Goal: Task Accomplishment & Management: Use online tool/utility

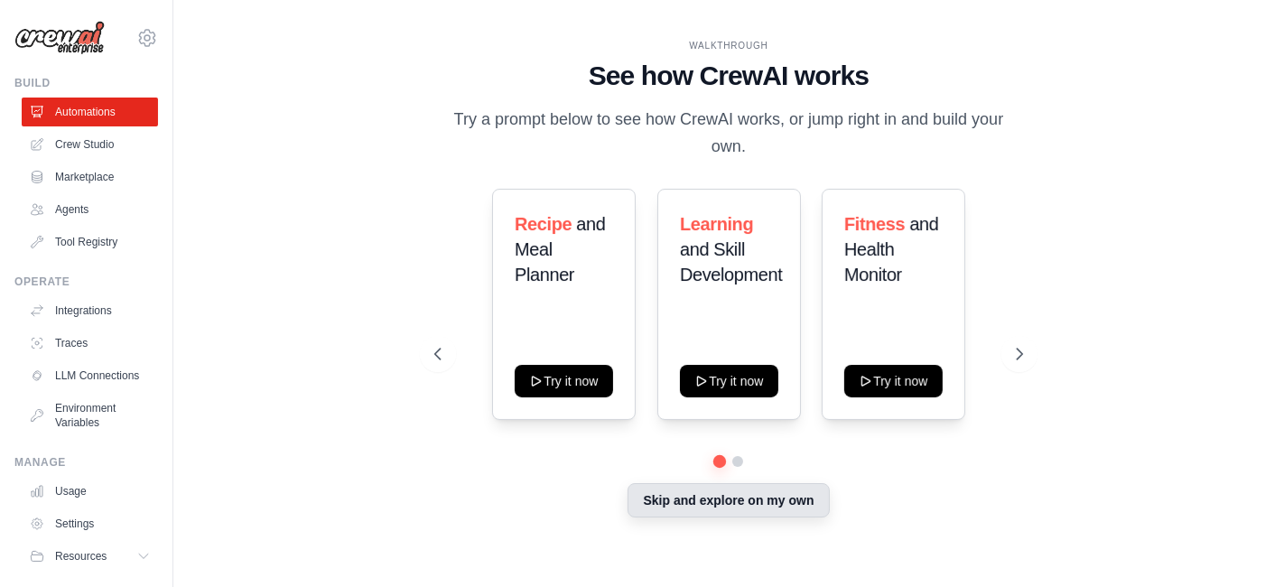
click at [764, 494] on button "Skip and explore on my own" at bounding box center [728, 500] width 201 height 34
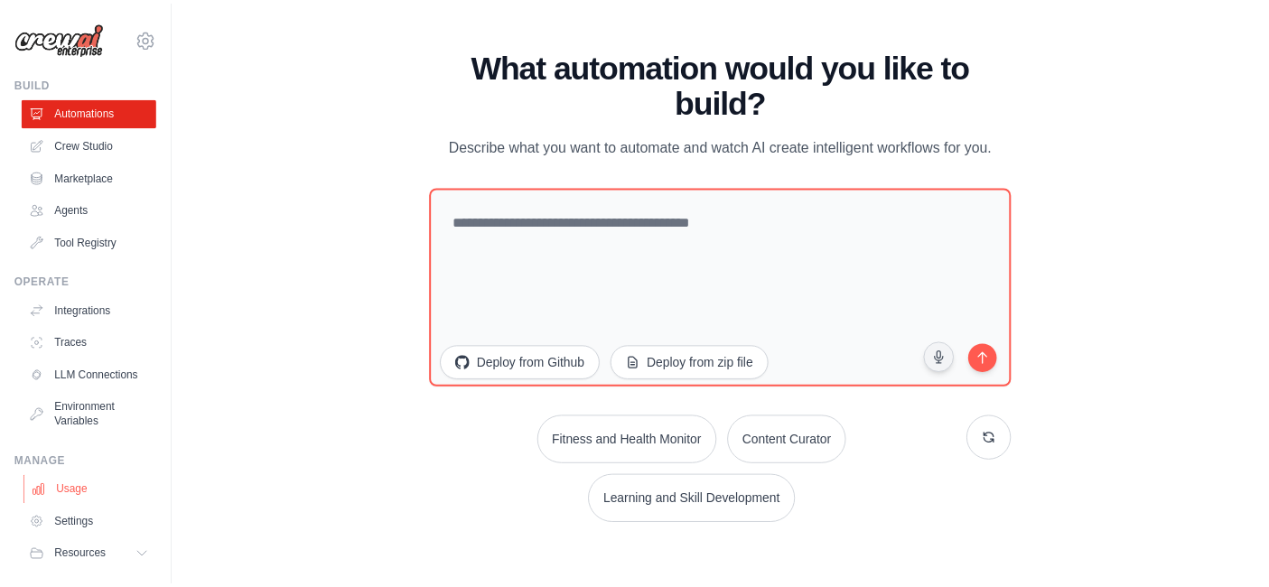
scroll to position [60, 0]
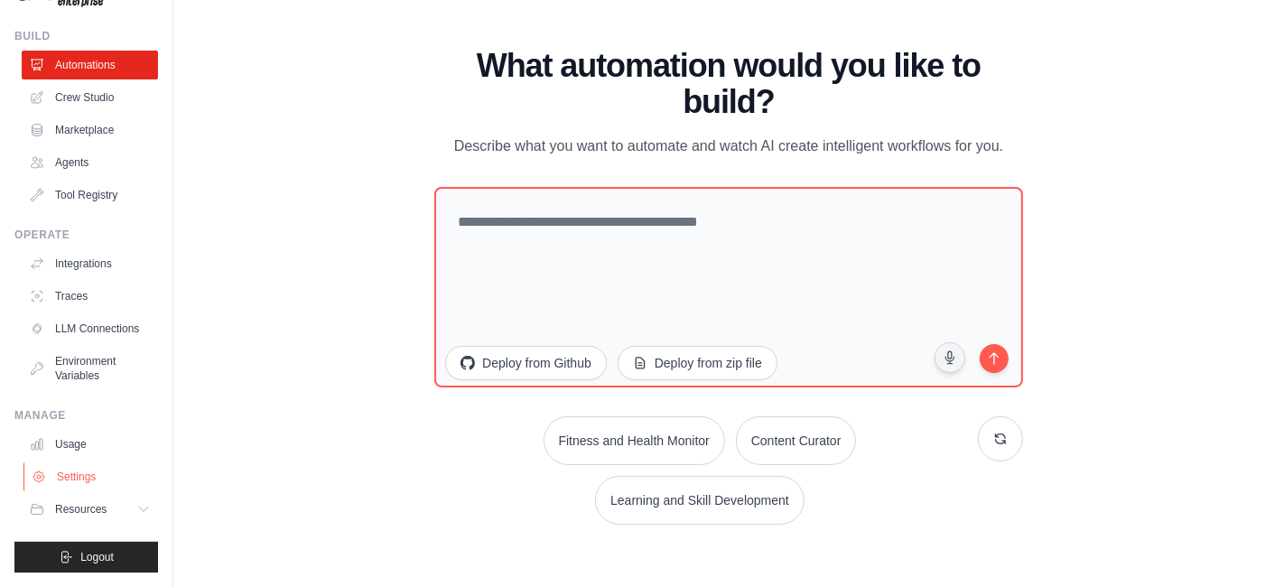
click at [69, 479] on link "Settings" at bounding box center [91, 476] width 136 height 29
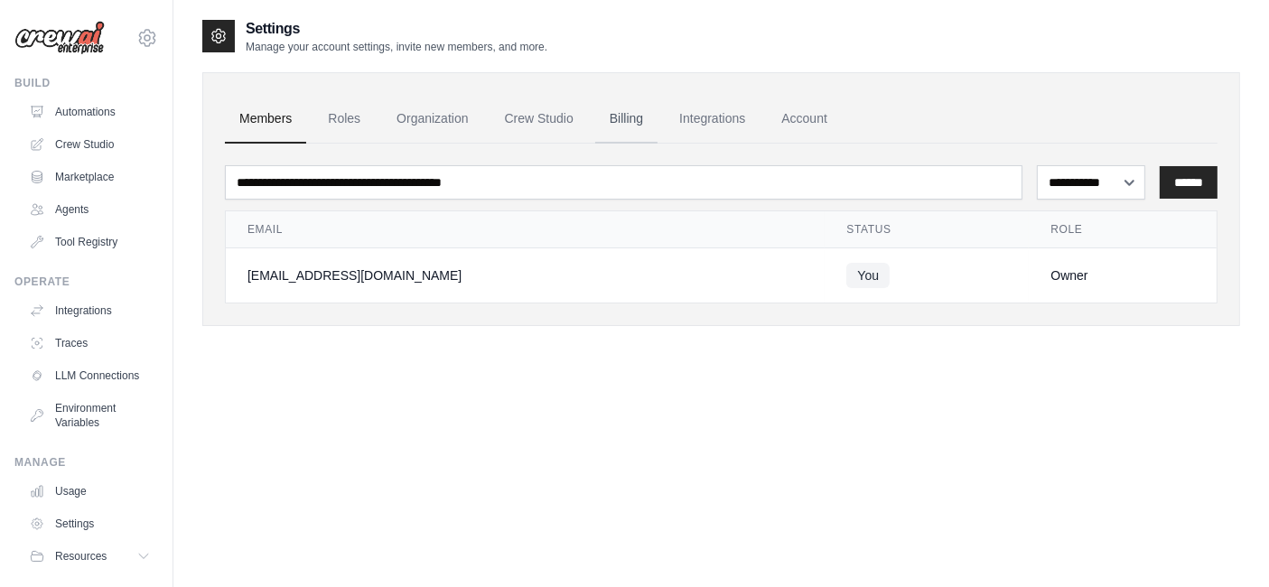
click at [632, 117] on link "Billing" at bounding box center [626, 119] width 62 height 49
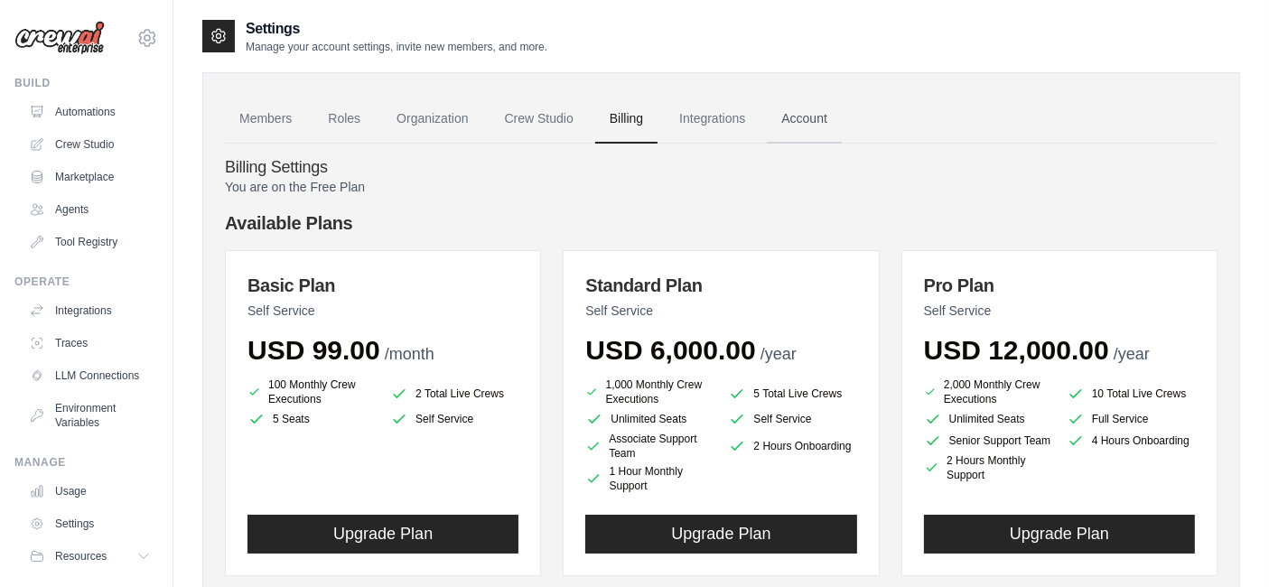
click at [819, 110] on link "Account" at bounding box center [804, 119] width 75 height 49
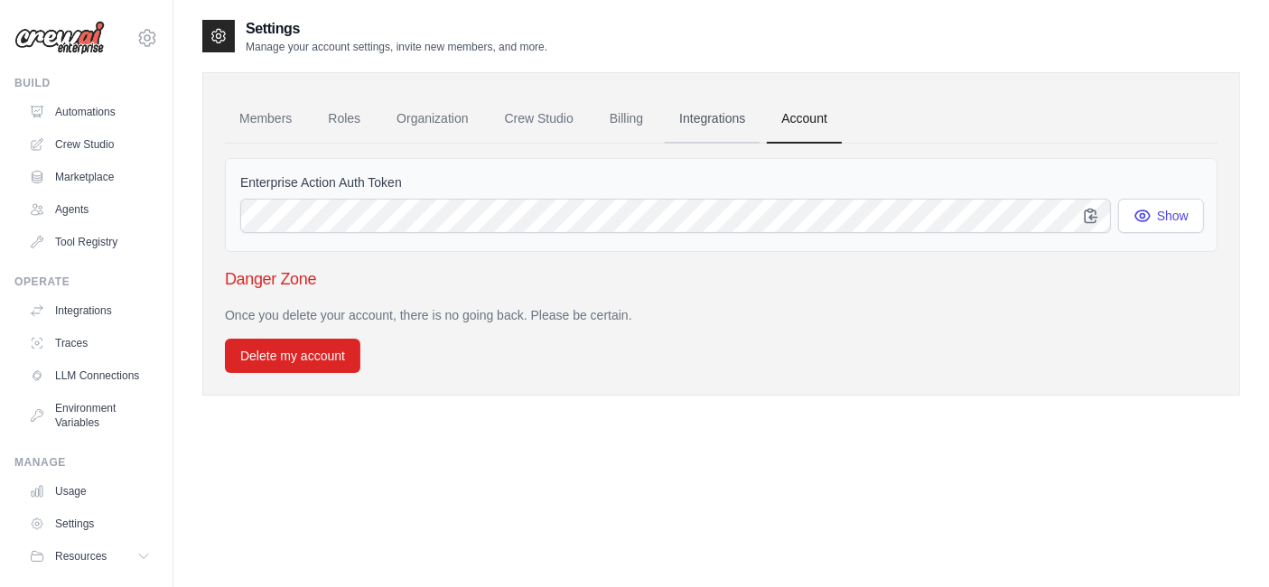
click at [723, 108] on link "Integrations" at bounding box center [712, 119] width 95 height 49
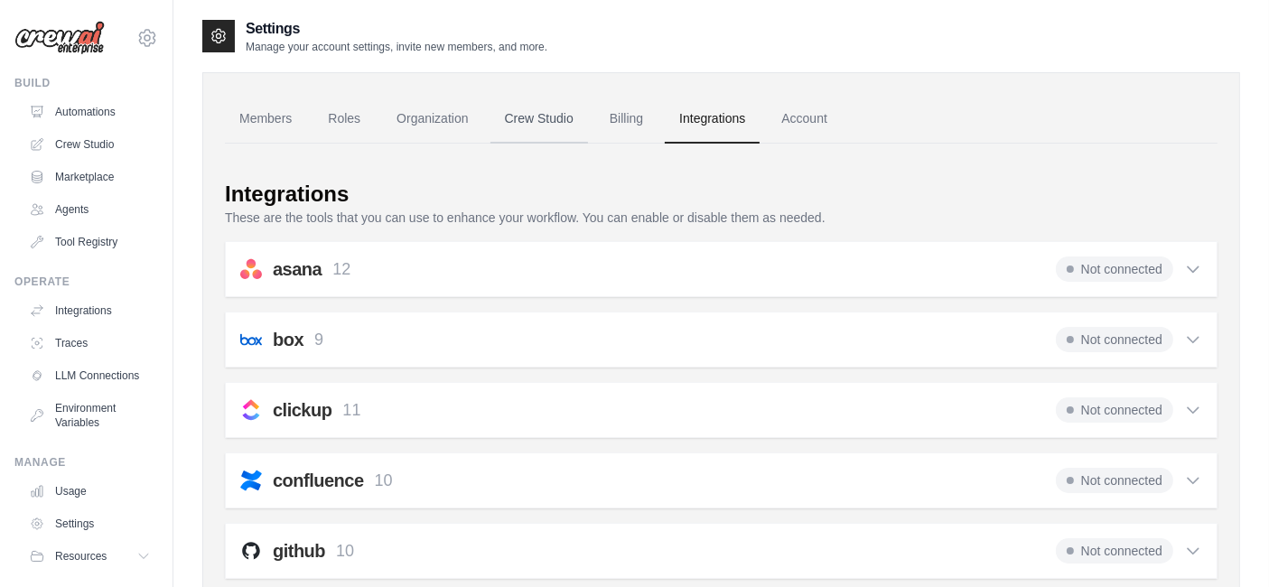
click at [552, 135] on link "Crew Studio" at bounding box center [539, 119] width 98 height 49
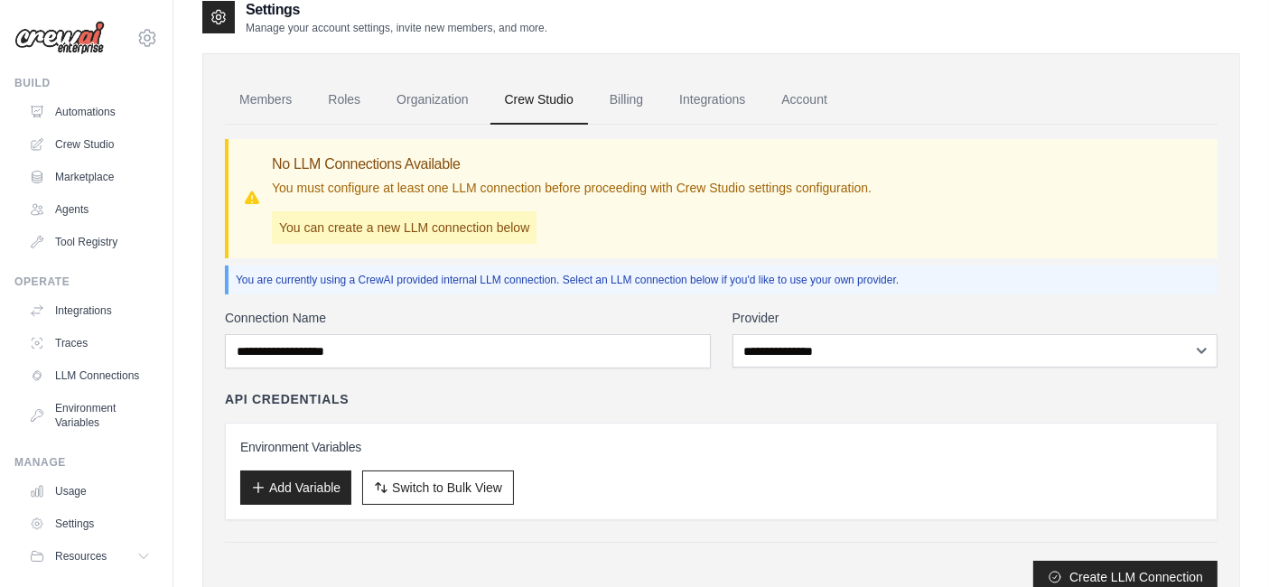
scroll to position [17, 0]
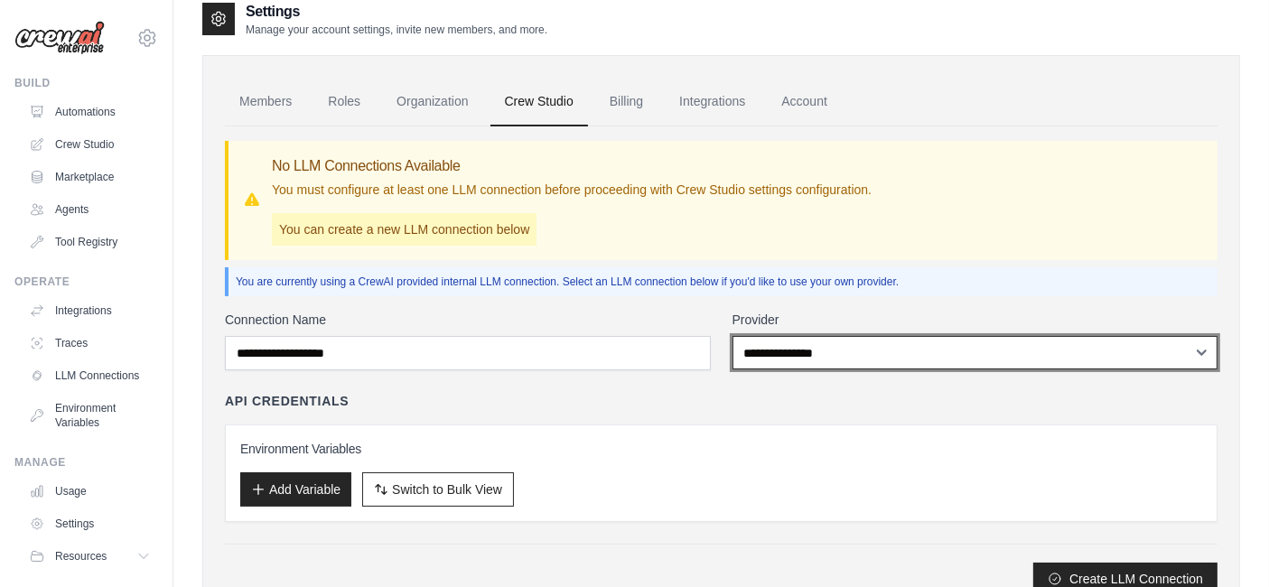
click at [759, 352] on select "**********" at bounding box center [975, 352] width 486 height 33
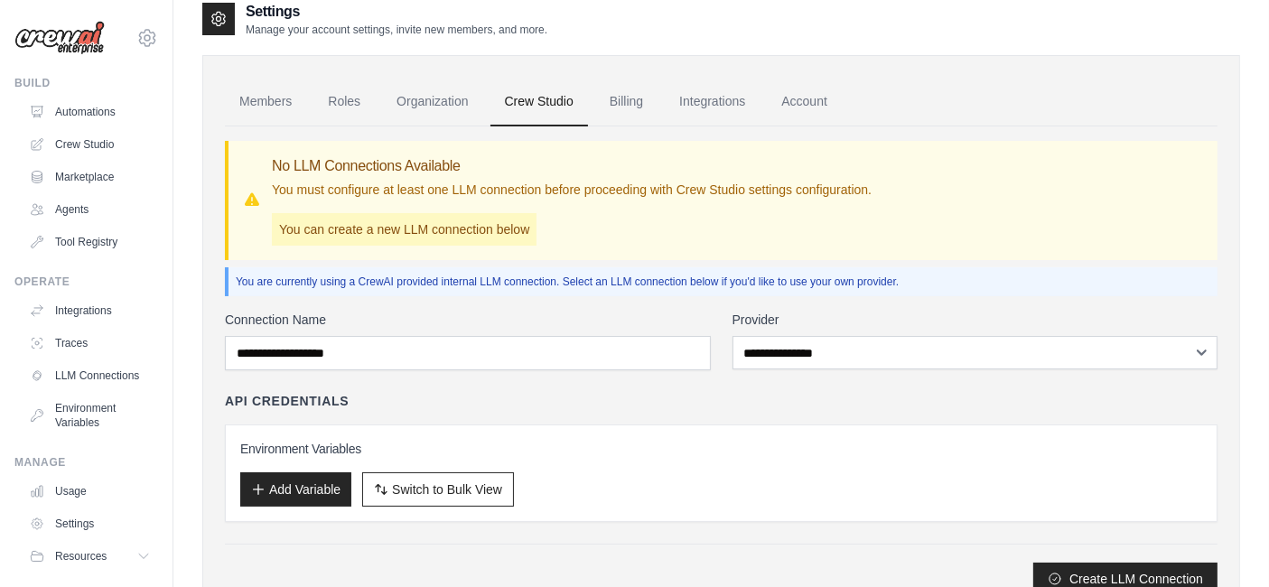
click at [624, 401] on div "API Credentials" at bounding box center [721, 401] width 992 height 18
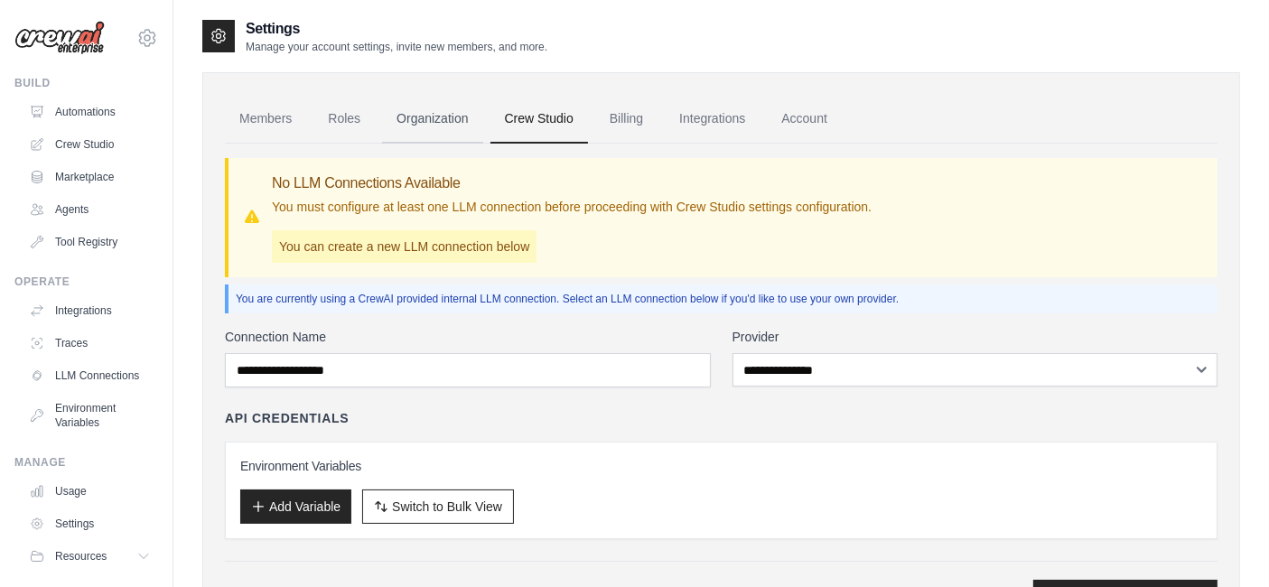
click at [415, 118] on link "Organization" at bounding box center [432, 119] width 100 height 49
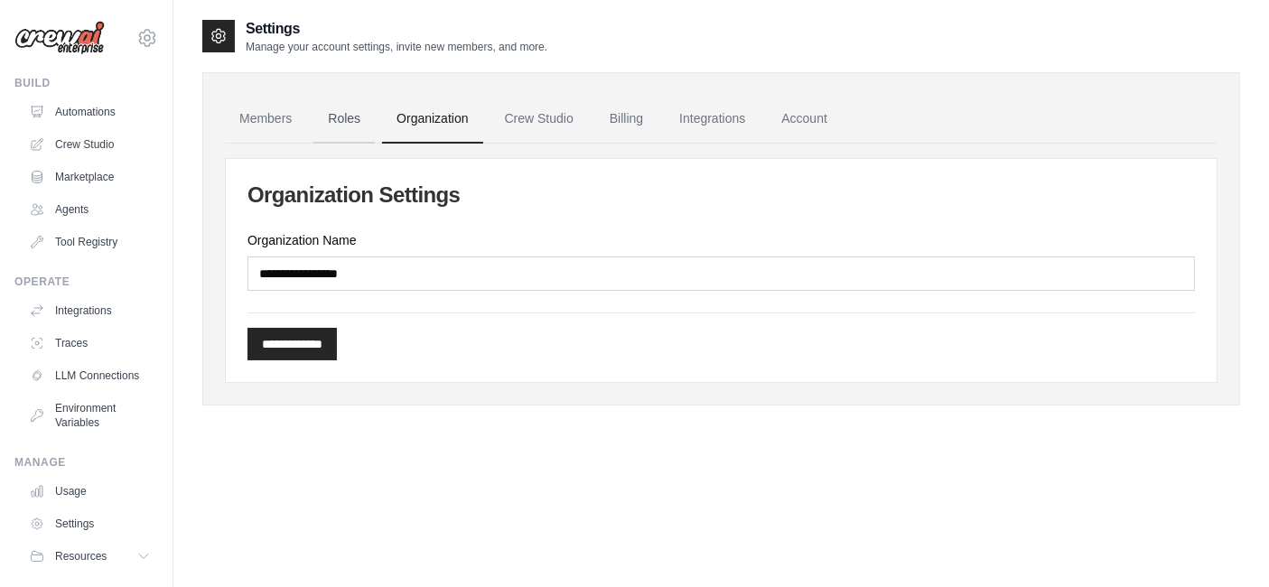
click at [356, 126] on link "Roles" at bounding box center [343, 119] width 61 height 49
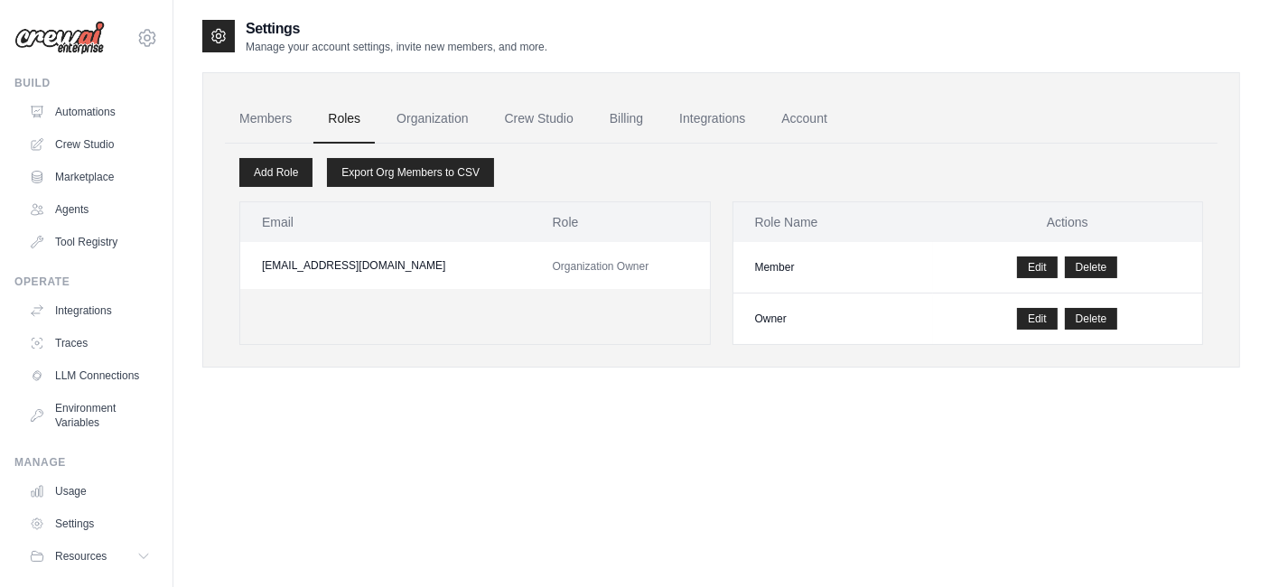
click at [356, 126] on link "Roles" at bounding box center [343, 119] width 61 height 49
click at [64, 144] on link "Crew Studio" at bounding box center [91, 144] width 136 height 29
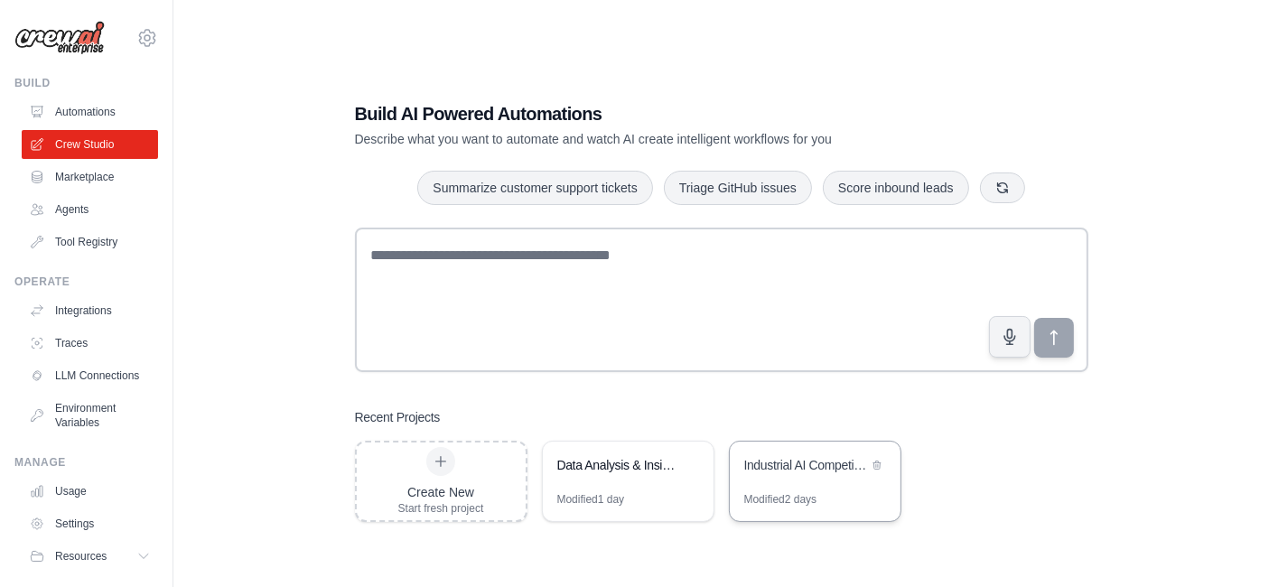
click at [770, 477] on div "Industrial AI Competitive Intelligence" at bounding box center [806, 467] width 124 height 22
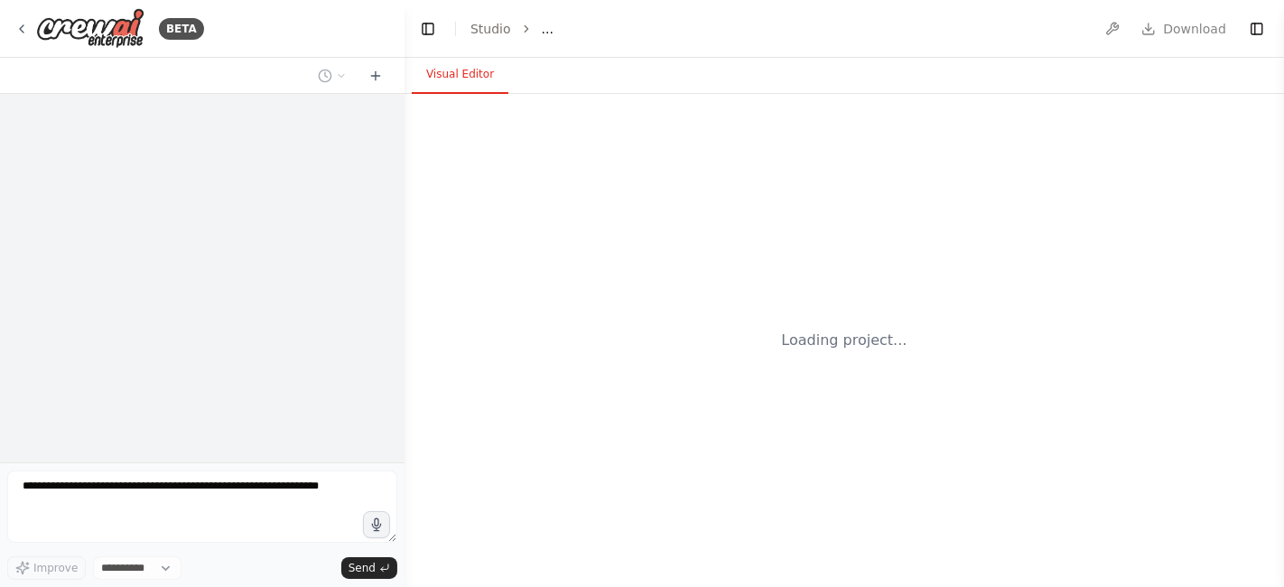
select select "****"
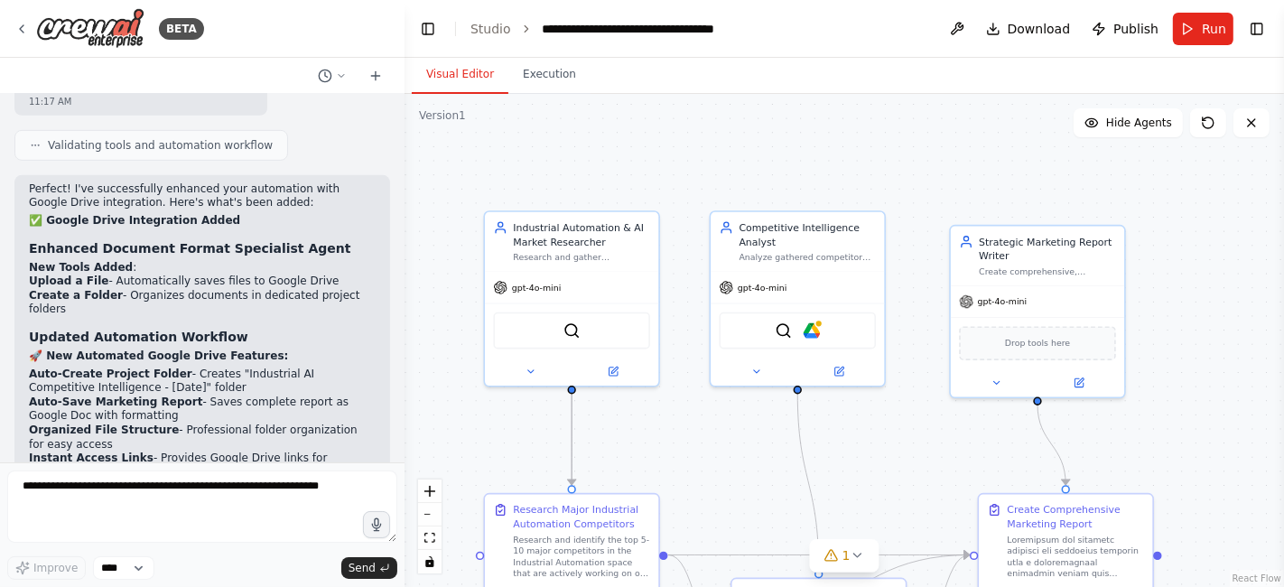
scroll to position [6614, 0]
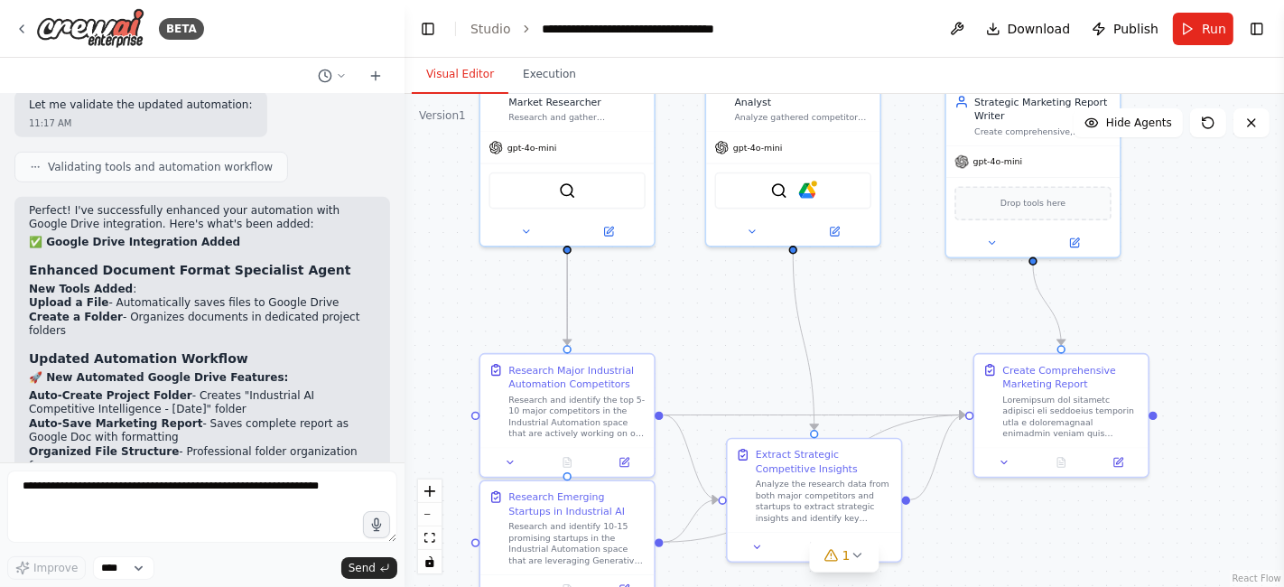
drag, startPoint x: 735, startPoint y: 424, endPoint x: 731, endPoint y: 284, distance: 140.0
click at [731, 284] on div ".deletable-edge-delete-btn { width: 20px; height: 20px; border: 0px solid #ffff…" at bounding box center [845, 340] width 880 height 493
click at [627, 463] on icon at bounding box center [625, 460] width 12 height 12
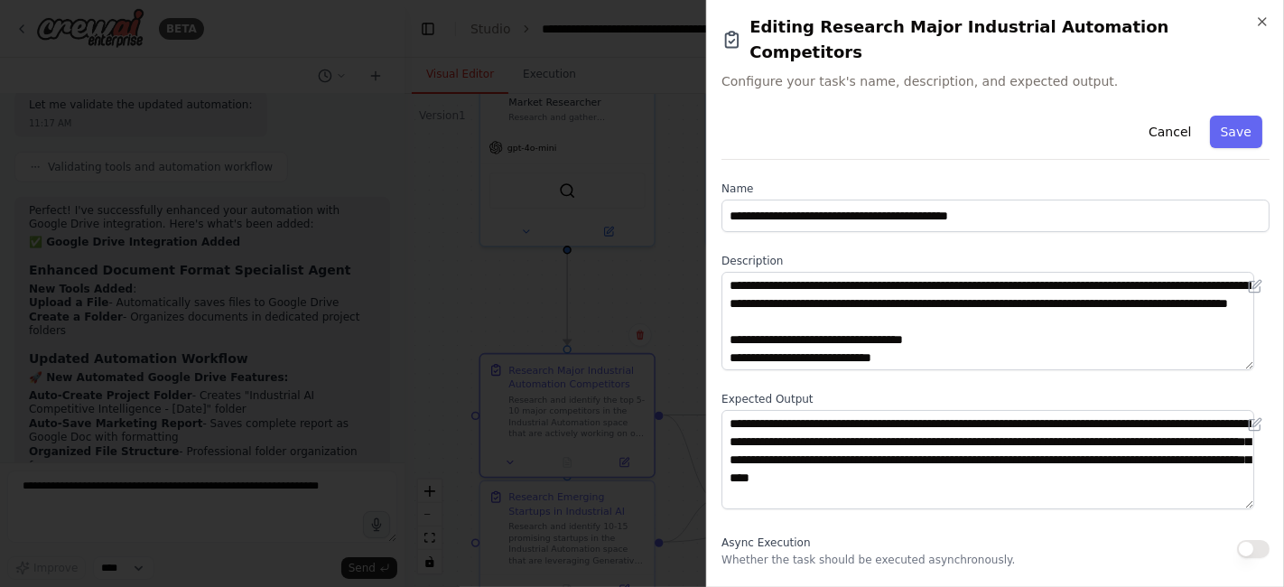
scroll to position [25, 0]
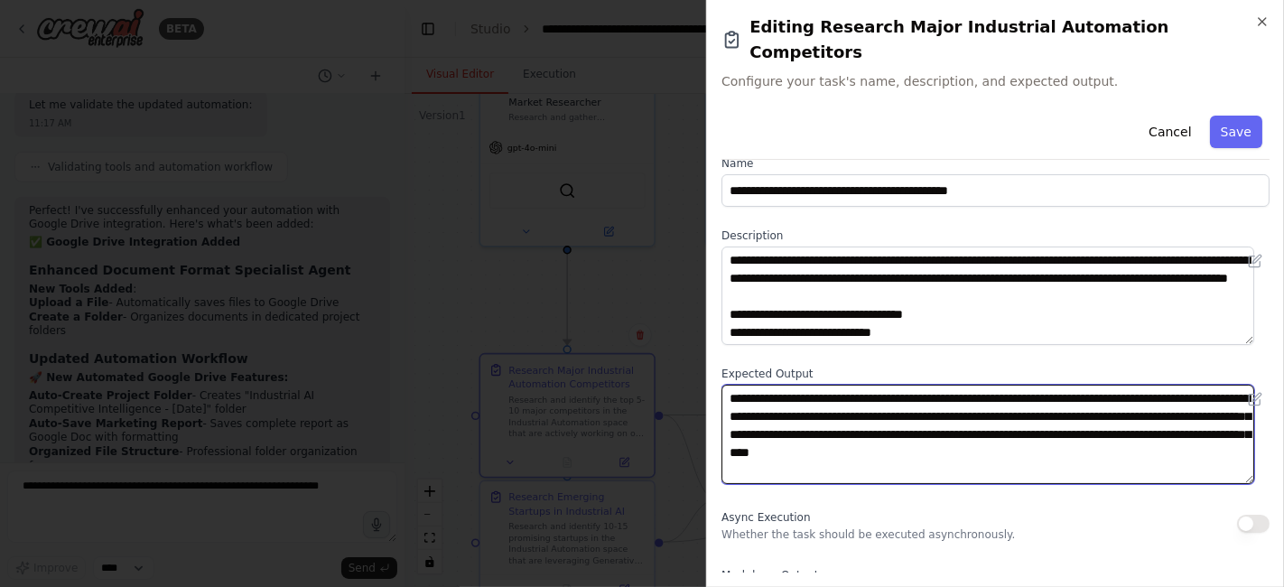
drag, startPoint x: 1096, startPoint y: 423, endPoint x: 1094, endPoint y: 316, distance: 106.6
click at [1094, 316] on div "**********" at bounding box center [995, 341] width 548 height 517
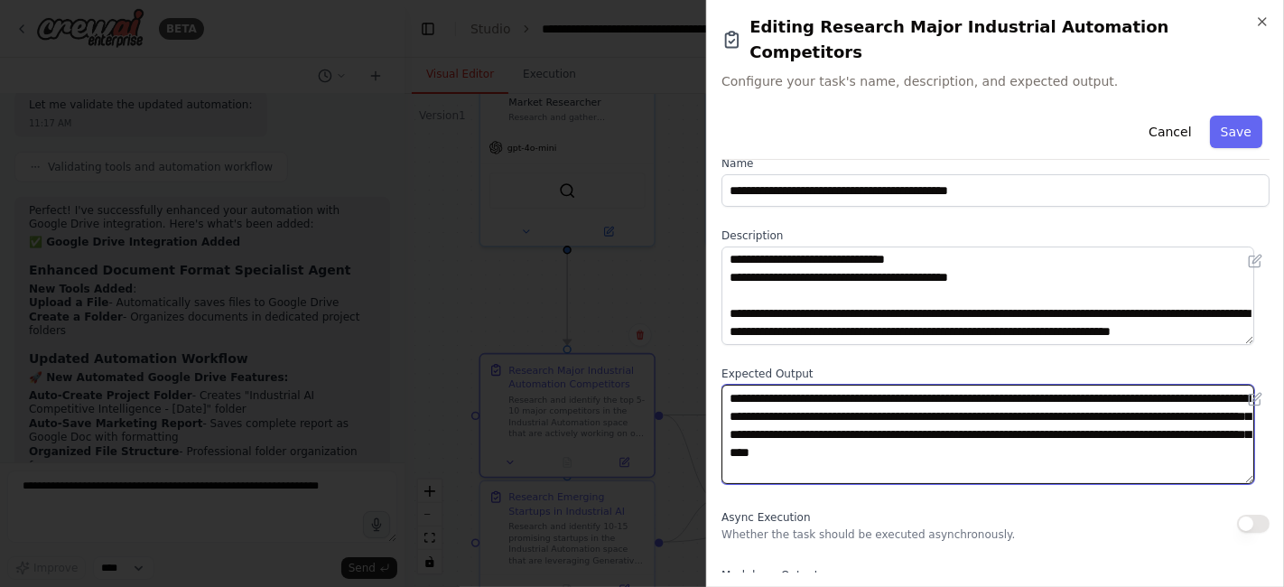
scroll to position [217, 0]
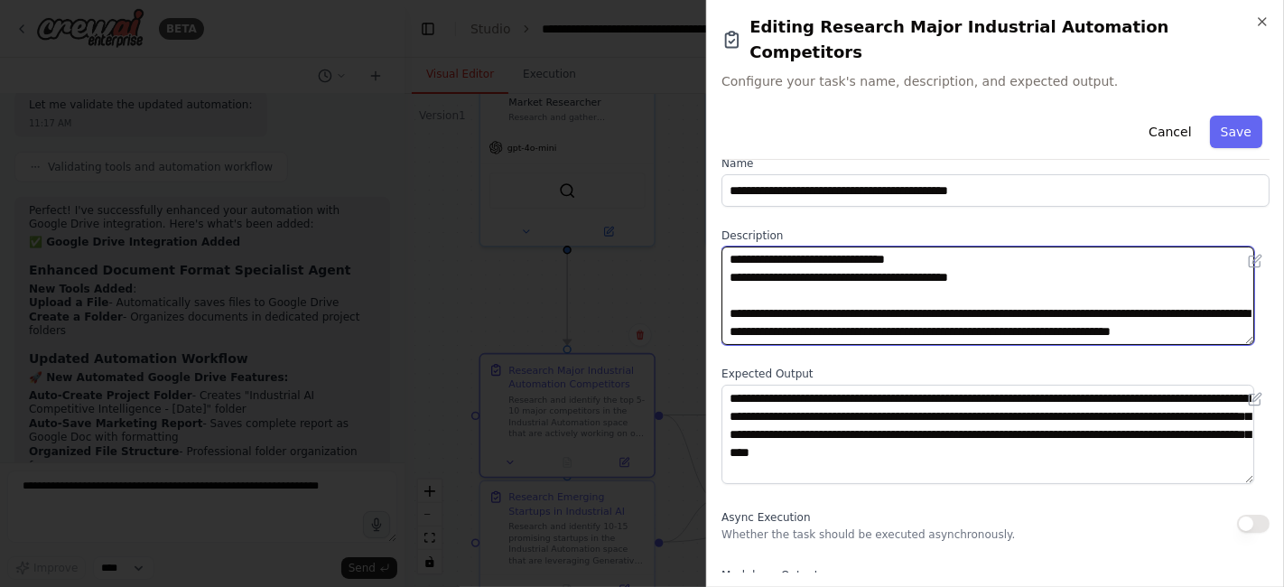
drag, startPoint x: 920, startPoint y: 266, endPoint x: 918, endPoint y: 291, distance: 24.4
click at [918, 291] on textarea "**********" at bounding box center [987, 296] width 533 height 98
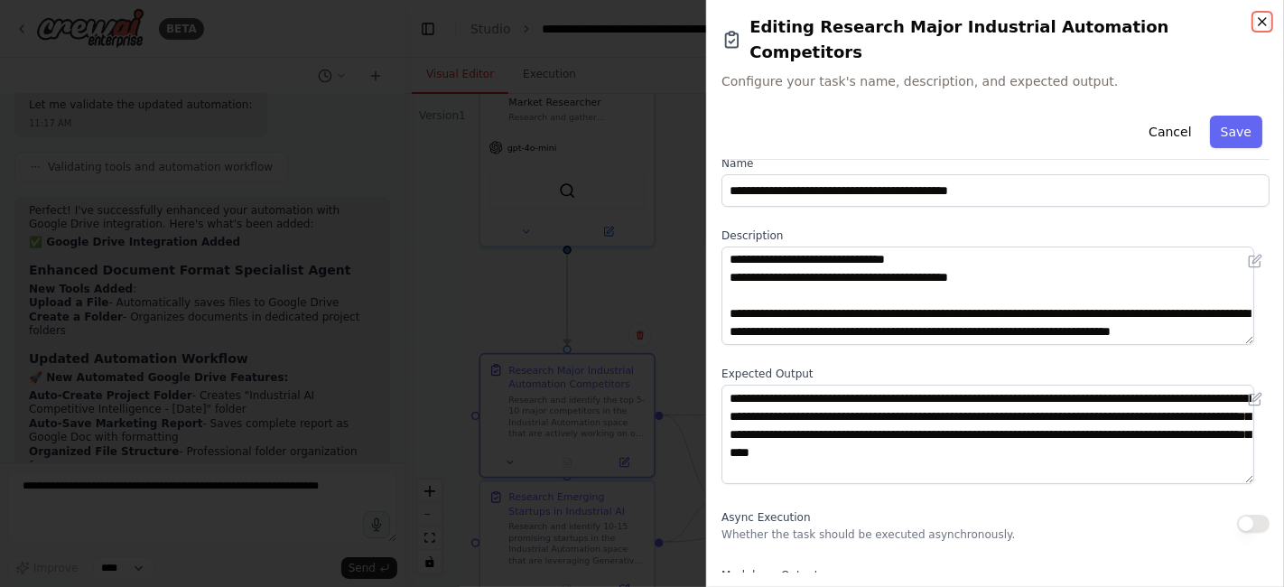
click at [1261, 16] on icon "button" at bounding box center [1262, 21] width 14 height 14
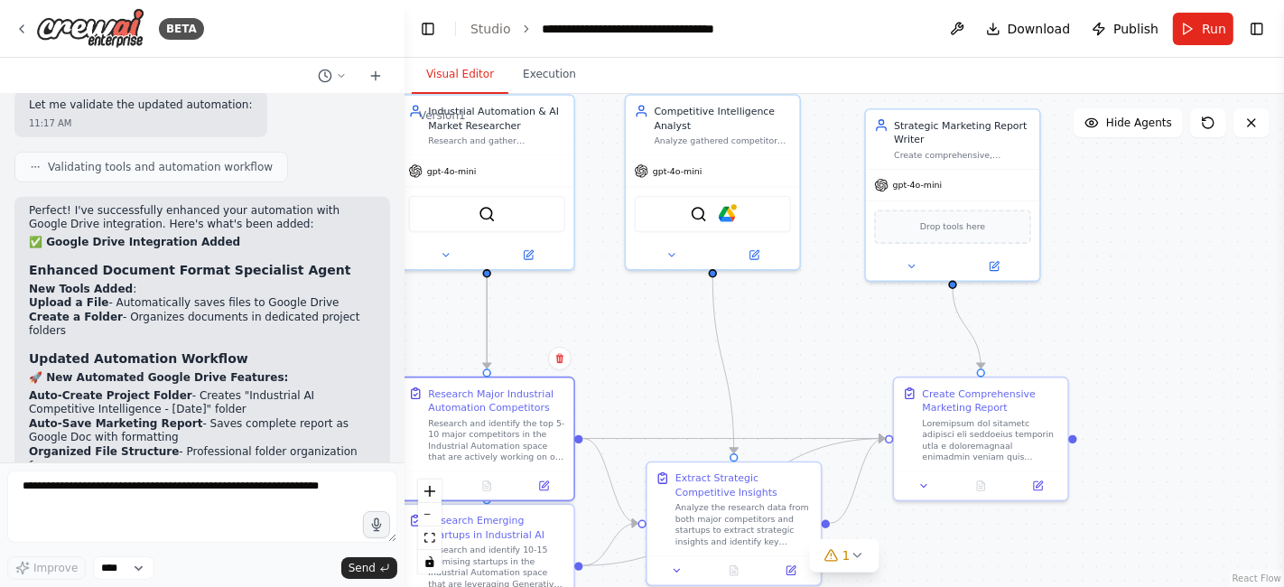
drag, startPoint x: 872, startPoint y: 354, endPoint x: 790, endPoint y: 377, distance: 85.2
click at [790, 377] on div ".deletable-edge-delete-btn { width: 20px; height: 20px; border: 0px solid #ffff…" at bounding box center [845, 340] width 880 height 493
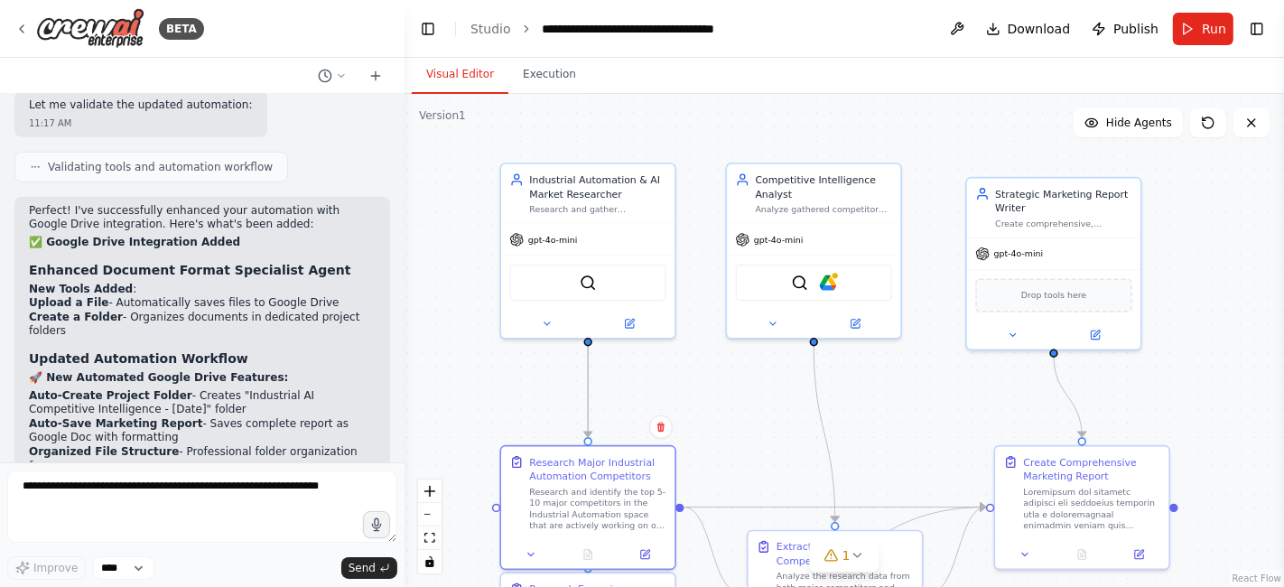
drag, startPoint x: 797, startPoint y: 343, endPoint x: 900, endPoint y: 413, distance: 124.2
click at [900, 413] on div ".deletable-edge-delete-btn { width: 20px; height: 20px; border: 0px solid #ffff…" at bounding box center [845, 340] width 880 height 493
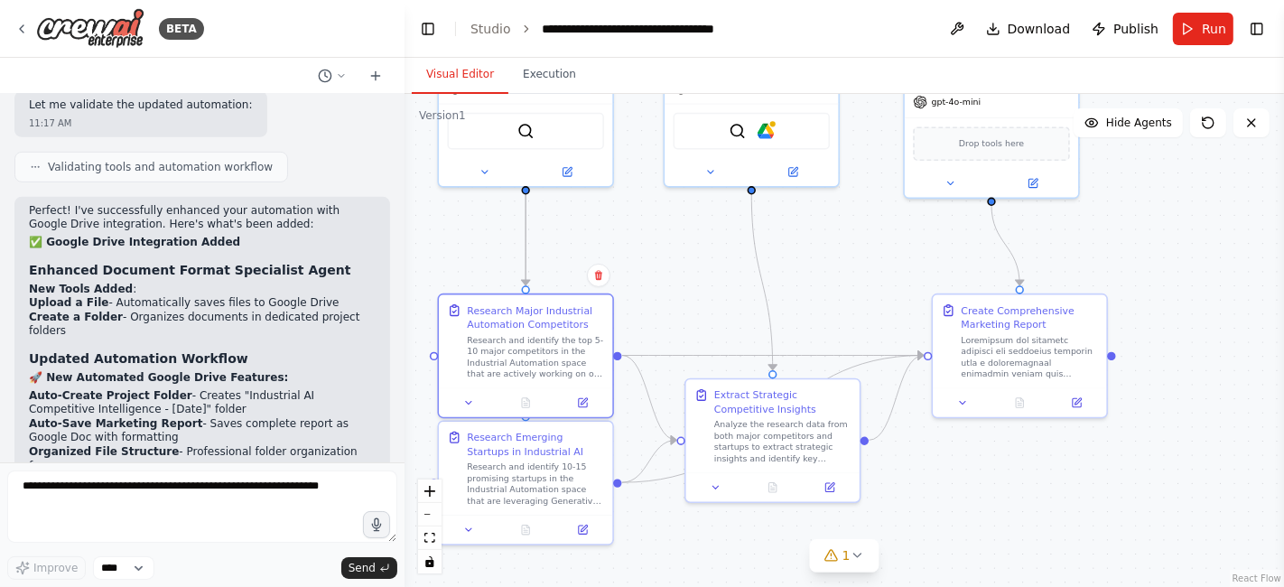
drag, startPoint x: 921, startPoint y: 422, endPoint x: 861, endPoint y: 268, distance: 164.7
click at [861, 268] on div ".deletable-edge-delete-btn { width: 20px; height: 20px; border: 0px solid #ffff…" at bounding box center [845, 340] width 880 height 493
click at [1181, 23] on button "Run" at bounding box center [1203, 29] width 61 height 33
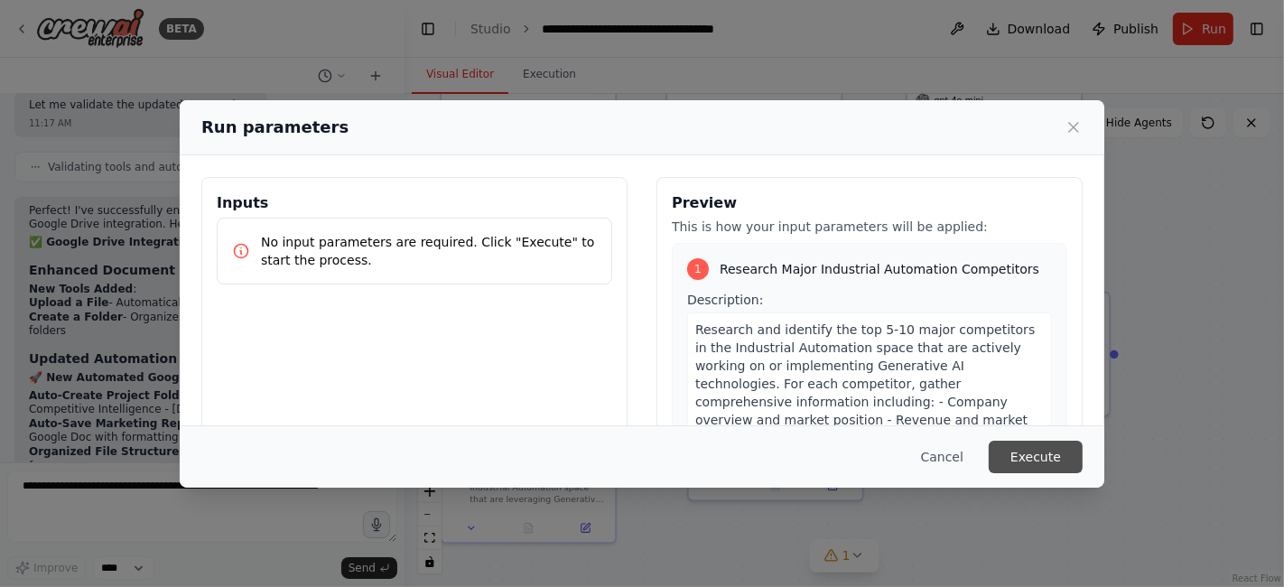
click at [1041, 445] on button "Execute" at bounding box center [1036, 457] width 94 height 33
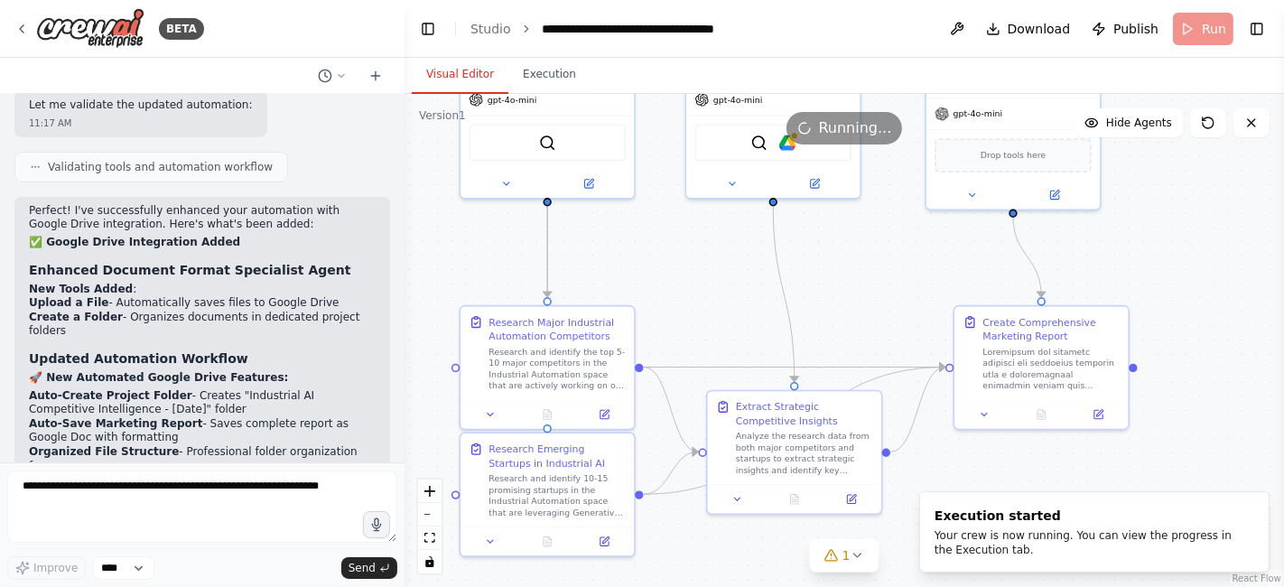
drag, startPoint x: 843, startPoint y: 282, endPoint x: 861, endPoint y: 295, distance: 23.3
click at [861, 295] on div ".deletable-edge-delete-btn { width: 20px; height: 20px; border: 0px solid #ffff…" at bounding box center [845, 340] width 880 height 493
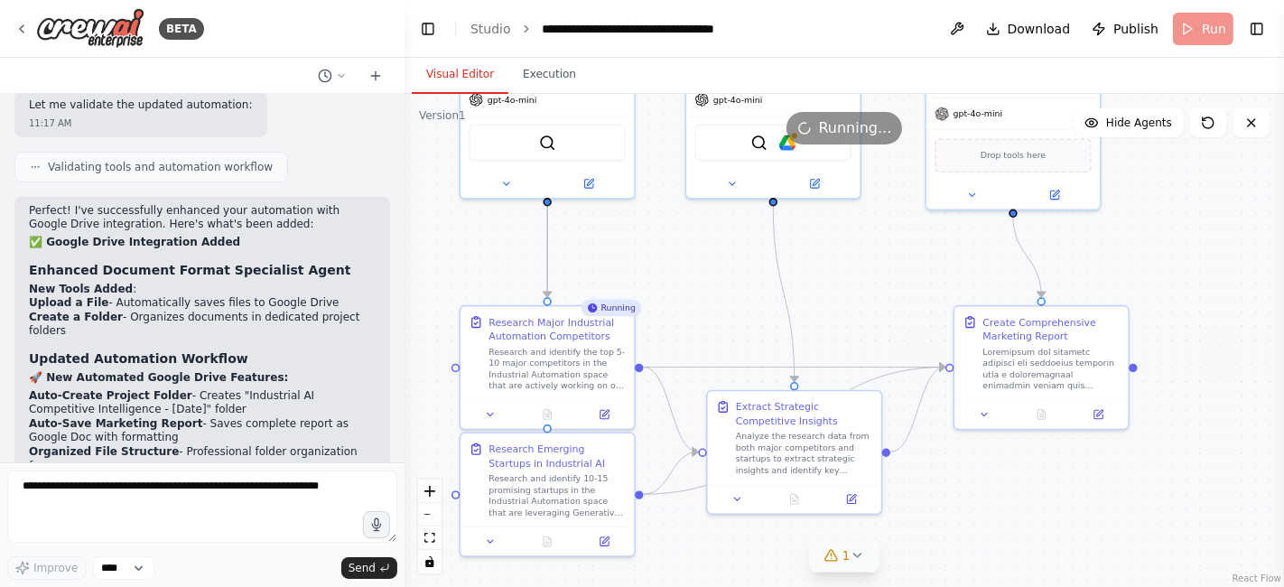
click at [859, 565] on button "1" at bounding box center [845, 555] width 70 height 33
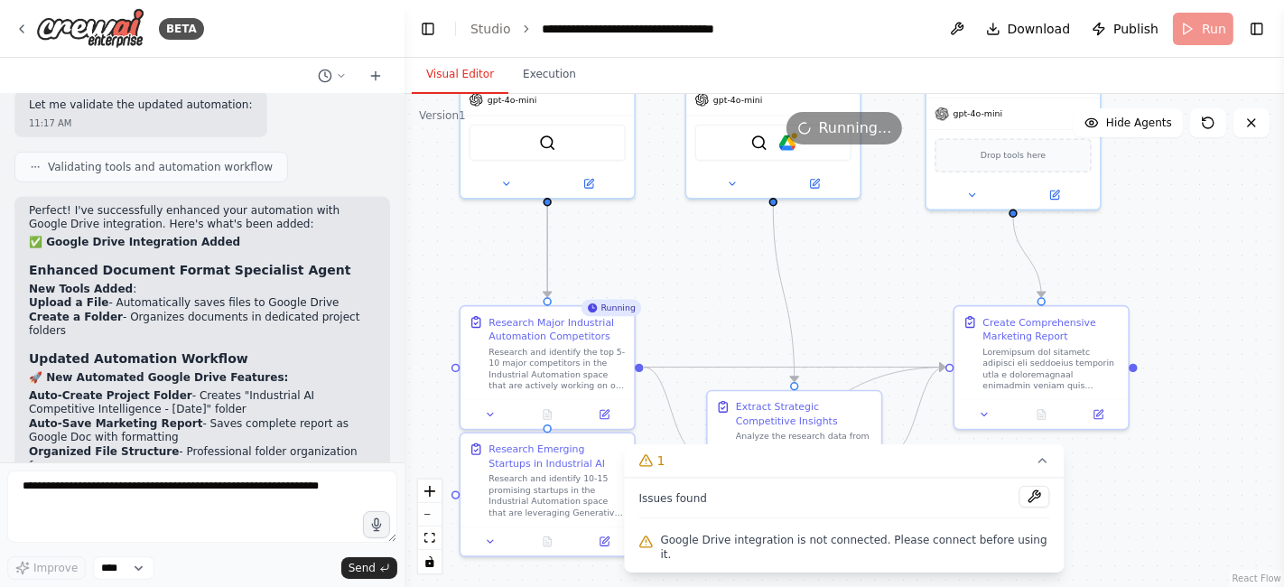
click at [871, 272] on div ".deletable-edge-delete-btn { width: 20px; height: 20px; border: 0px solid #ffff…" at bounding box center [845, 340] width 880 height 493
click at [1039, 462] on icon at bounding box center [1042, 461] width 7 height 4
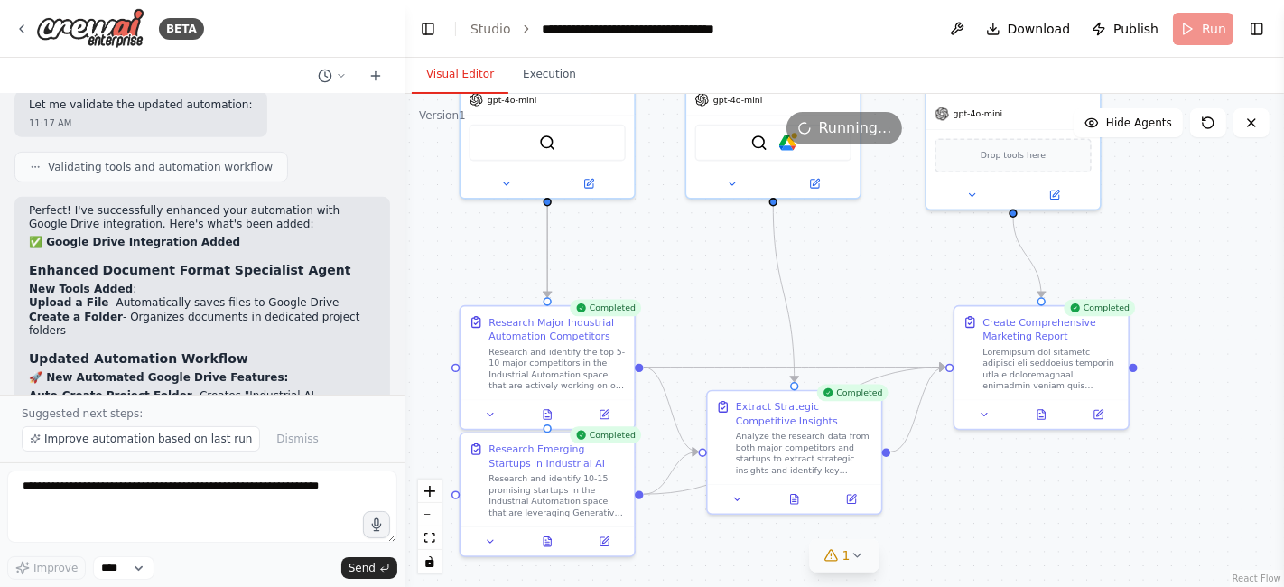
scroll to position [6614, 0]
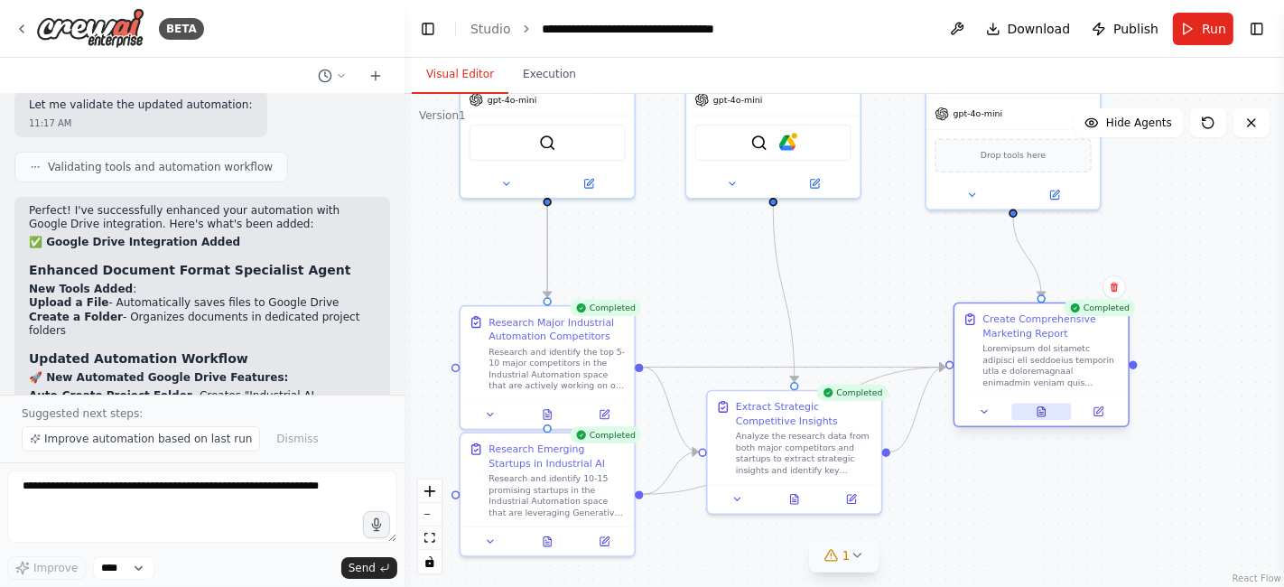
click at [1042, 408] on icon at bounding box center [1043, 408] width 3 height 3
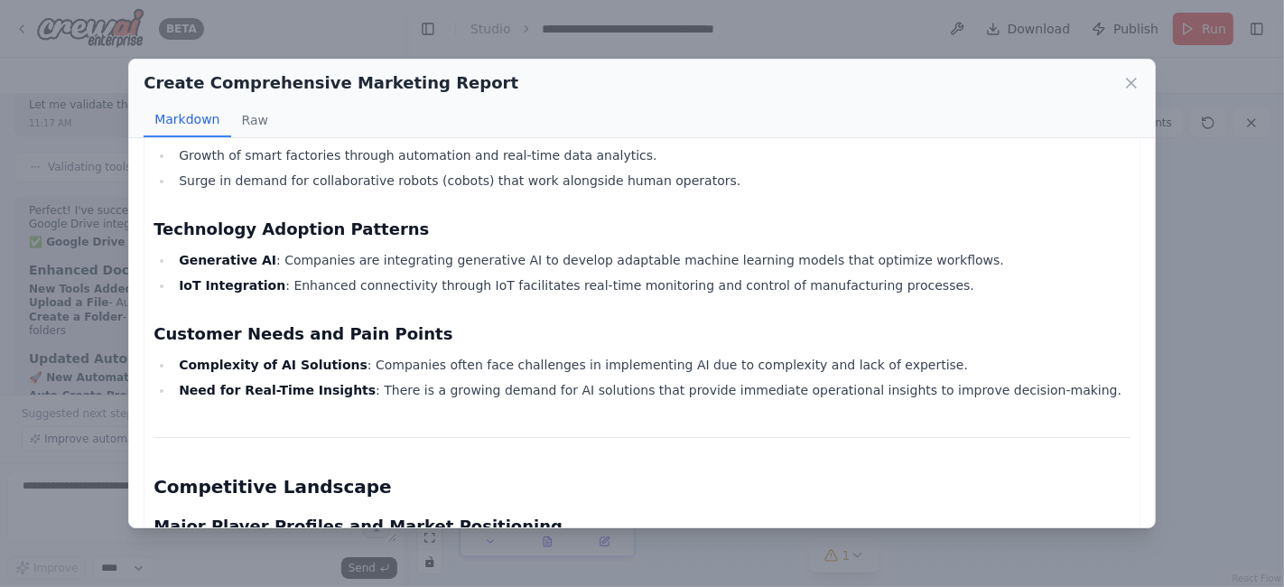
scroll to position [0, 0]
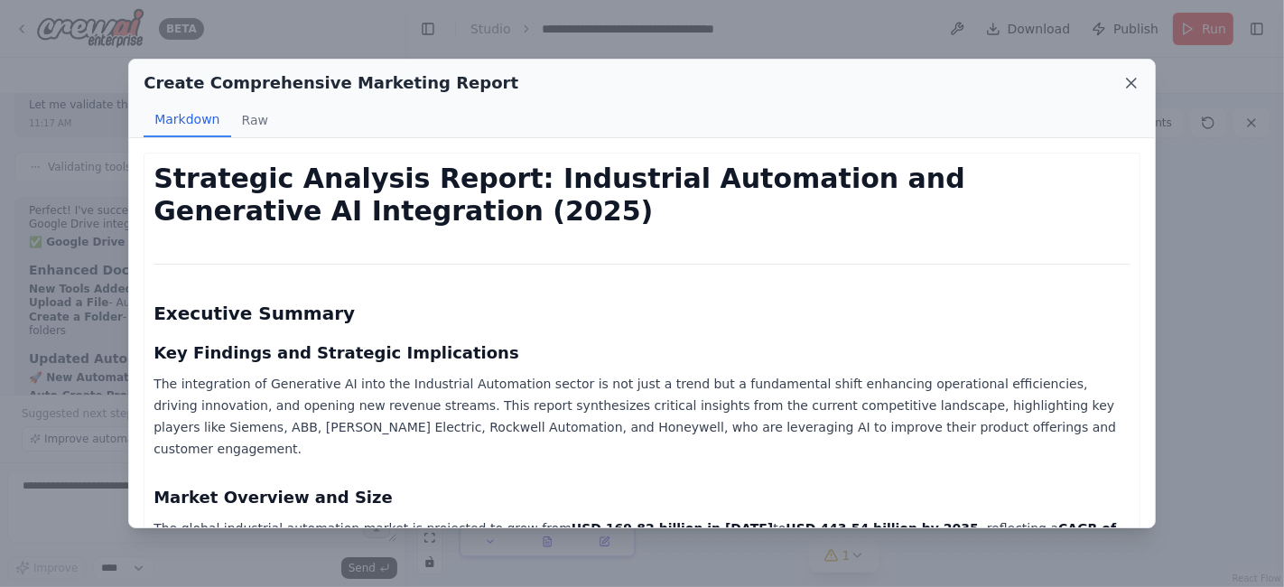
click at [1135, 76] on icon at bounding box center [1131, 83] width 18 height 18
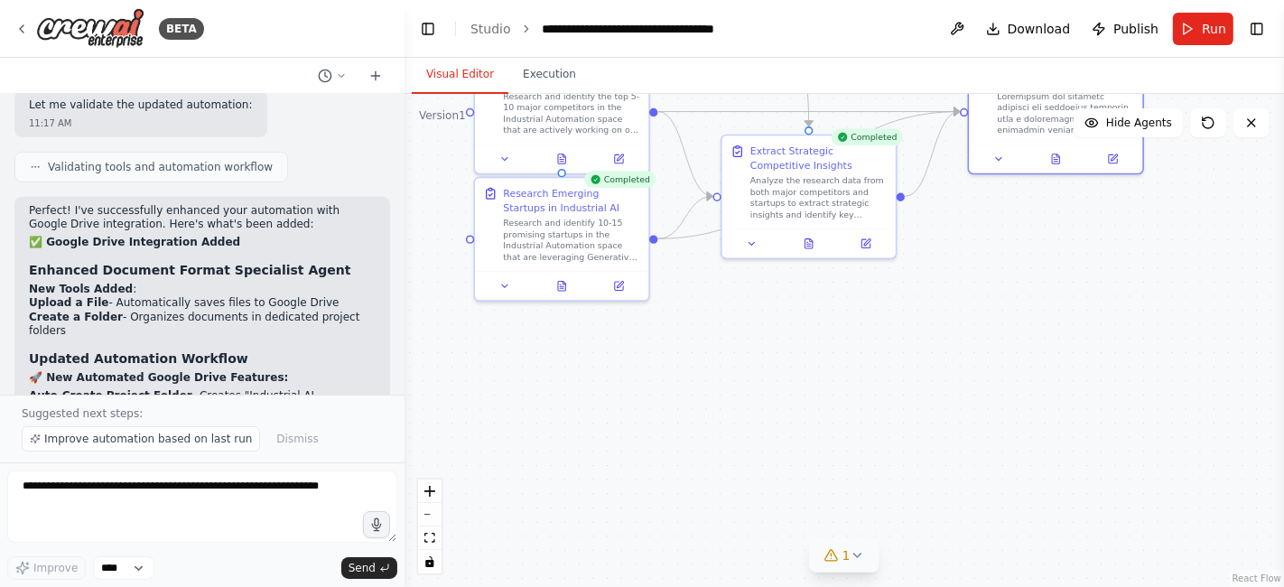
drag, startPoint x: 722, startPoint y: 316, endPoint x: 740, endPoint y: 47, distance: 269.7
click at [740, 47] on main "**********" at bounding box center [845, 293] width 880 height 587
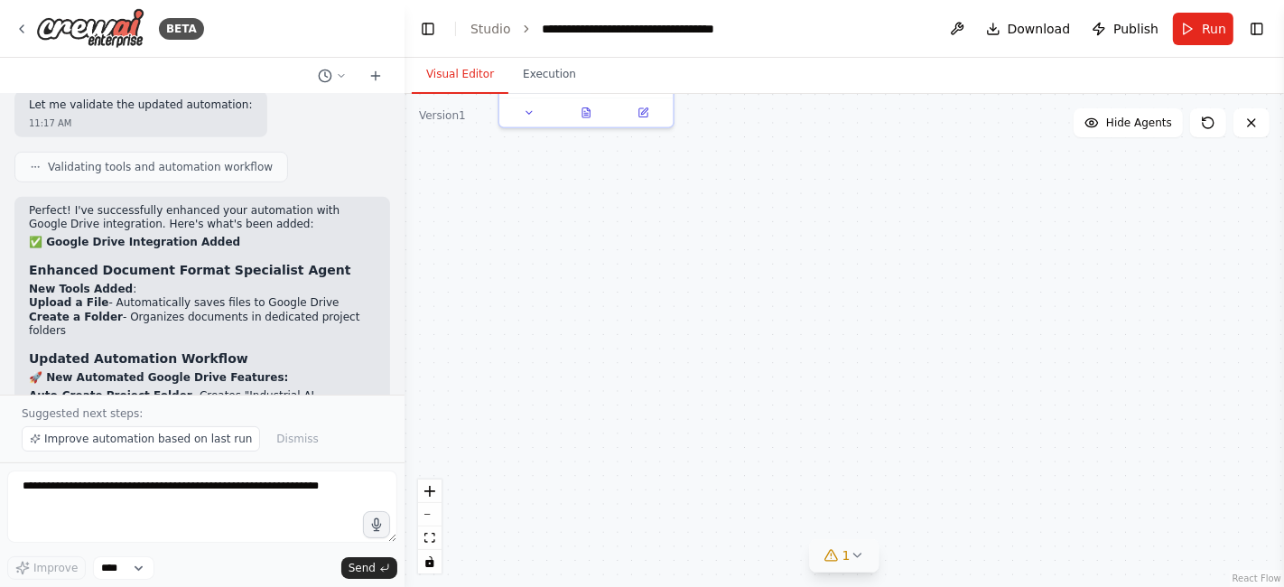
drag, startPoint x: 632, startPoint y: 483, endPoint x: 658, endPoint y: 289, distance: 195.9
click at [658, 289] on div ".deletable-edge-delete-btn { width: 20px; height: 20px; border: 0px solid #ffff…" at bounding box center [845, 340] width 880 height 493
drag, startPoint x: 644, startPoint y: 341, endPoint x: 763, endPoint y: 408, distance: 136.6
click at [763, 408] on div ".deletable-edge-delete-btn { width: 20px; height: 20px; border: 0px solid #ffff…" at bounding box center [845, 340] width 880 height 493
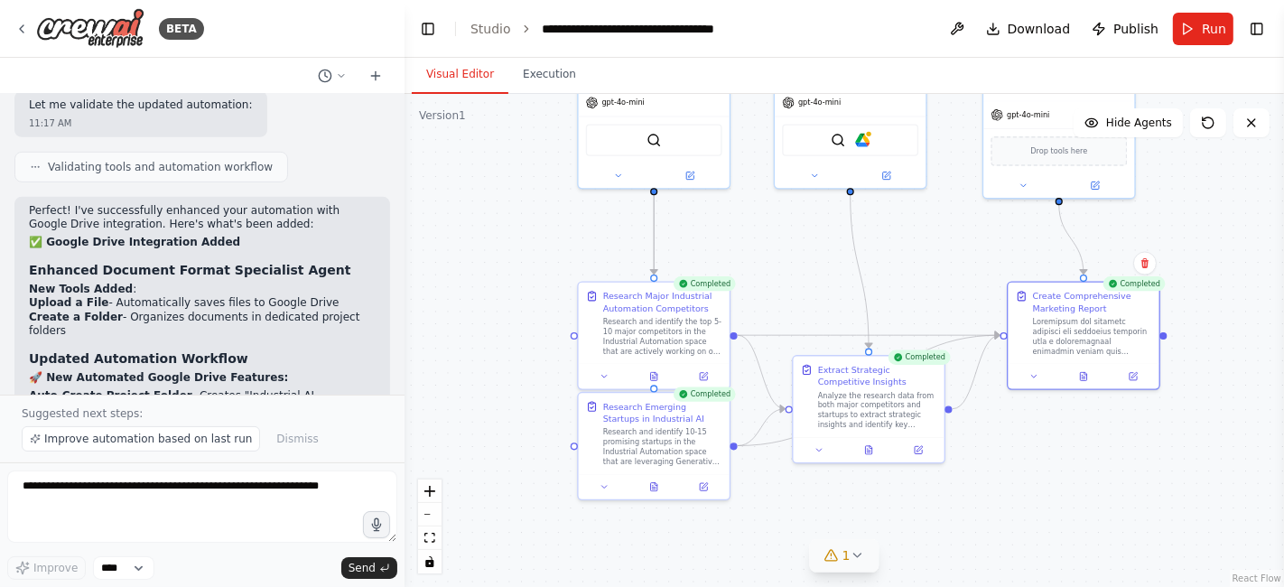
drag, startPoint x: 933, startPoint y: 465, endPoint x: 880, endPoint y: 634, distance: 176.8
click at [880, 586] on html "BETA Marketing automation which gather the details of each major competitors an…" at bounding box center [642, 293] width 1284 height 587
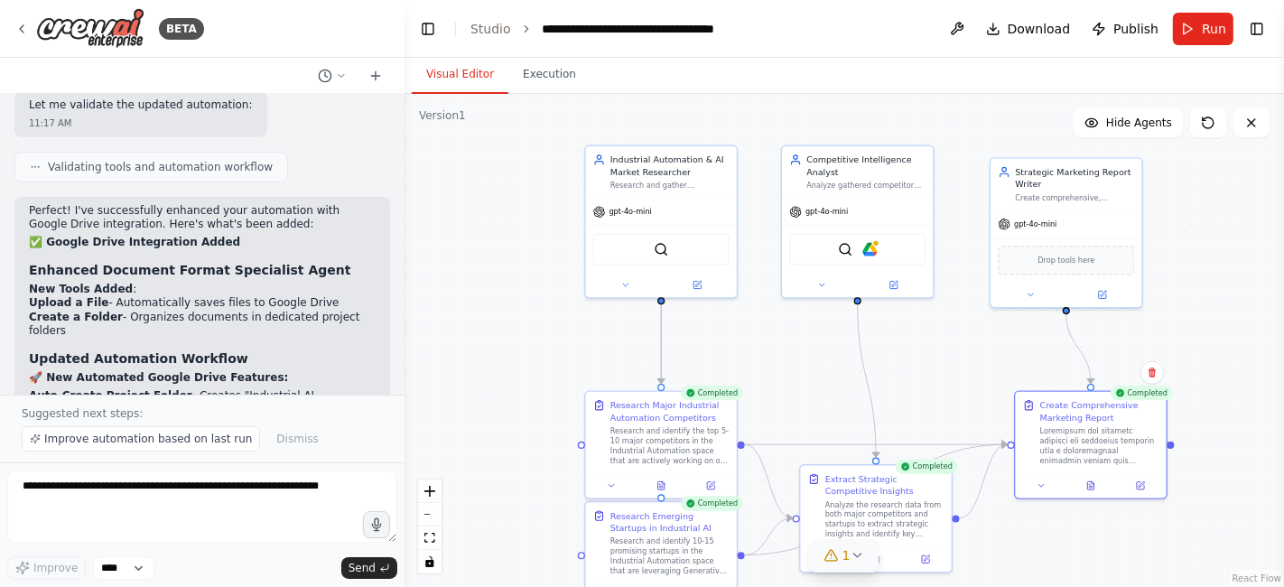
drag, startPoint x: 813, startPoint y: 294, endPoint x: 820, endPoint y: 388, distance: 94.2
click at [820, 388] on div ".deletable-edge-delete-btn { width: 20px; height: 20px; border: 0px solid #ffff…" at bounding box center [845, 340] width 880 height 493
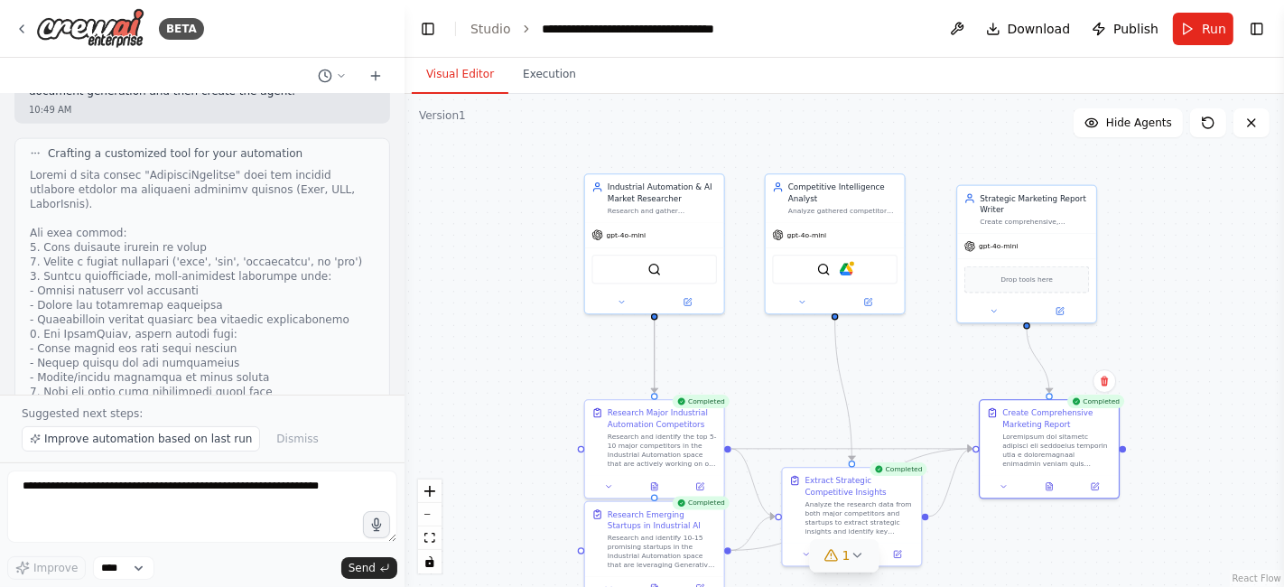
scroll to position [1919, 0]
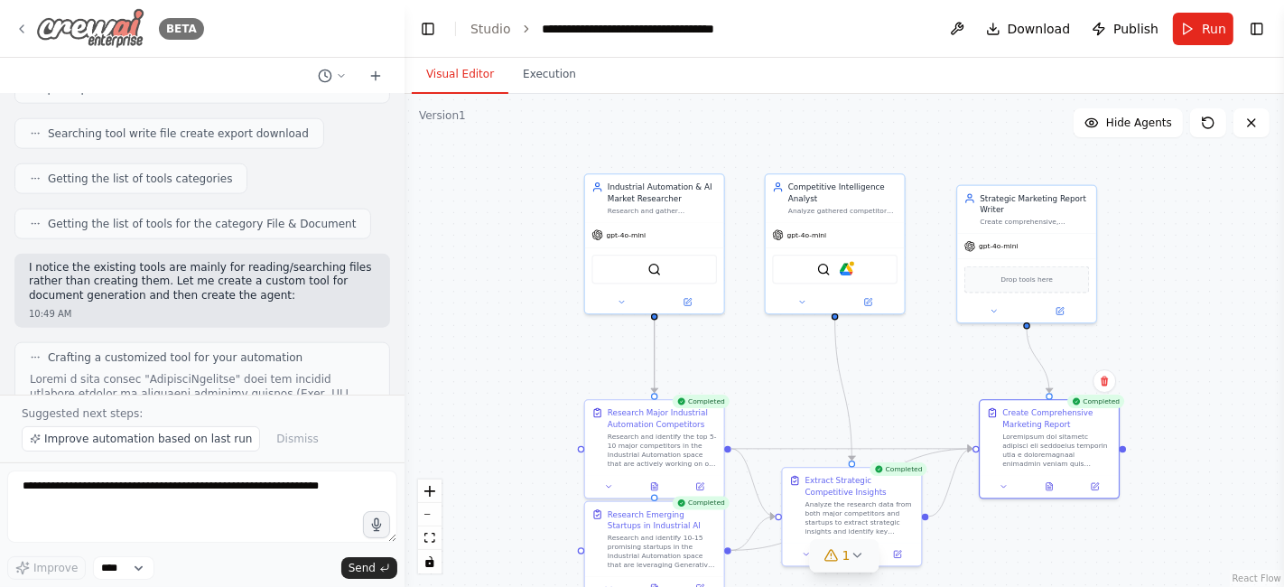
click at [18, 33] on icon at bounding box center [21, 29] width 14 height 14
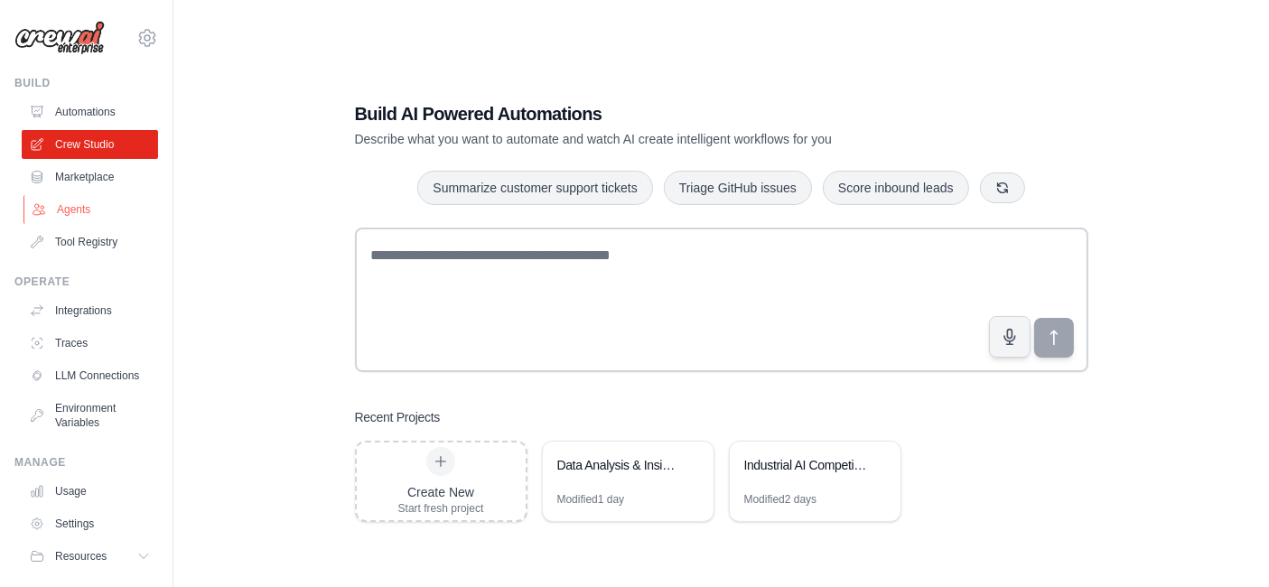
click at [46, 208] on link "Agents" at bounding box center [91, 209] width 136 height 29
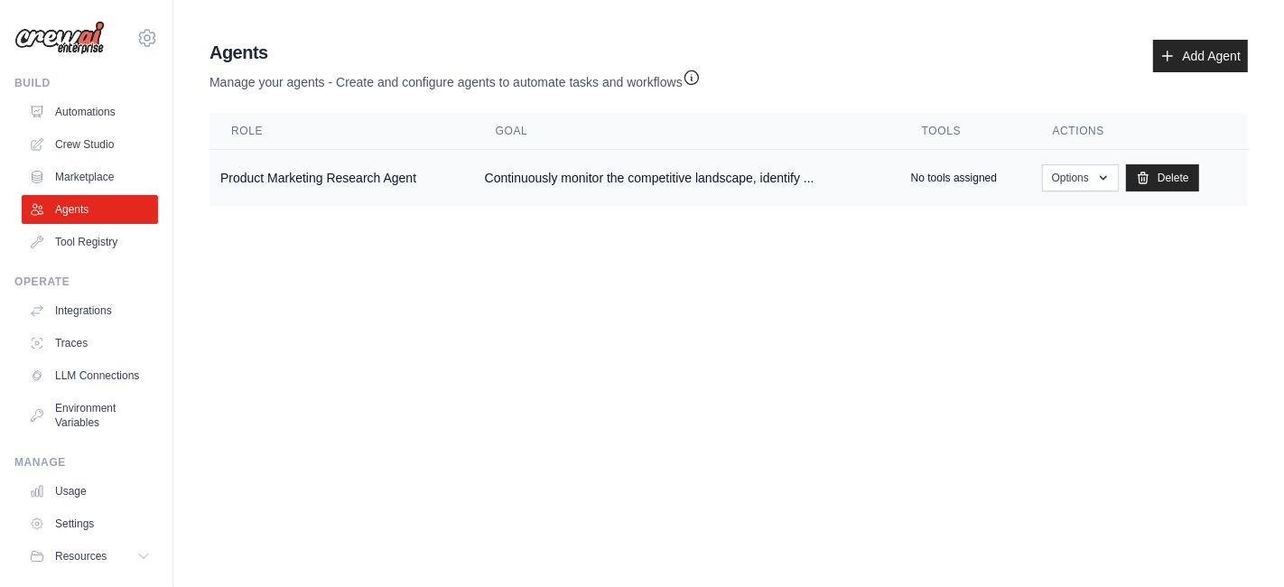
click at [296, 176] on td "Product Marketing Research Agent" at bounding box center [341, 178] width 265 height 57
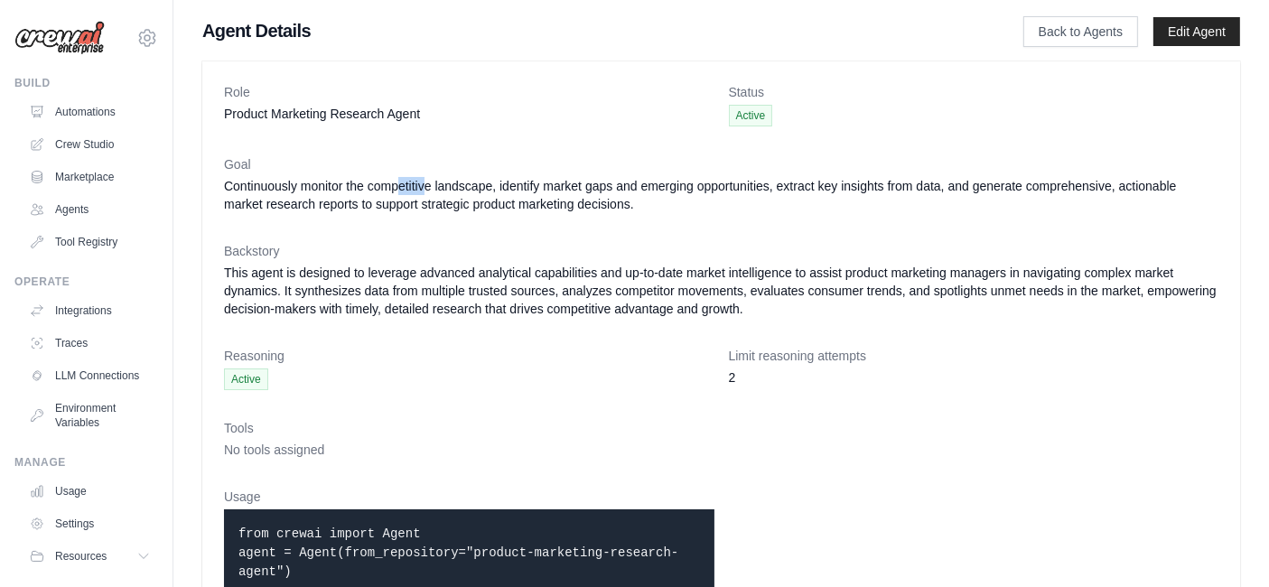
drag, startPoint x: 401, startPoint y: 174, endPoint x: 424, endPoint y: 188, distance: 27.1
click at [424, 188] on div "Goal Continuously monitor the competitive landscape, identify market gaps and e…" at bounding box center [721, 184] width 994 height 58
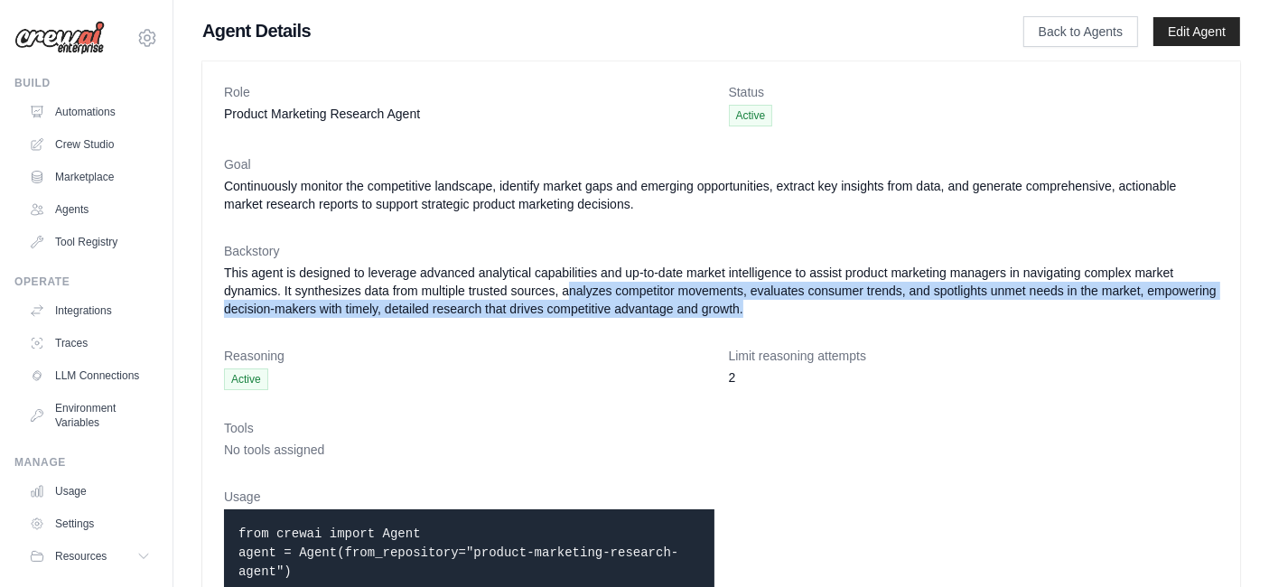
drag, startPoint x: 565, startPoint y: 284, endPoint x: 764, endPoint y: 302, distance: 199.5
click at [764, 302] on dd "This agent is designed to leverage advanced analytical capabilities and up-to-d…" at bounding box center [721, 291] width 994 height 54
click at [106, 205] on link "Agents" at bounding box center [91, 209] width 136 height 29
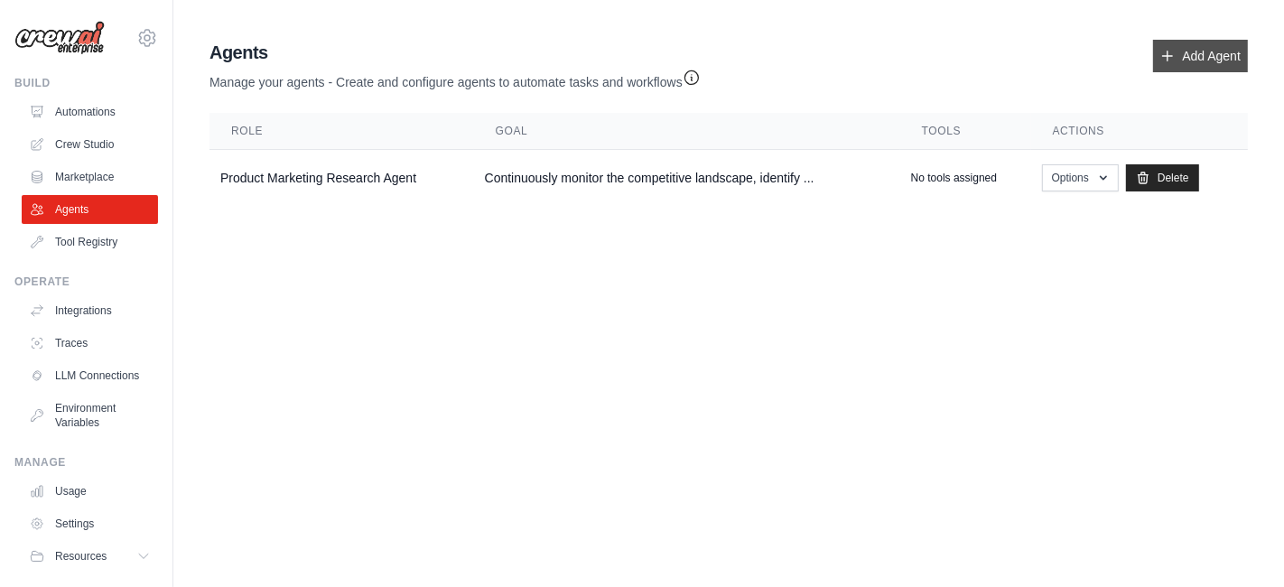
click at [1188, 55] on link "Add Agent" at bounding box center [1200, 56] width 95 height 33
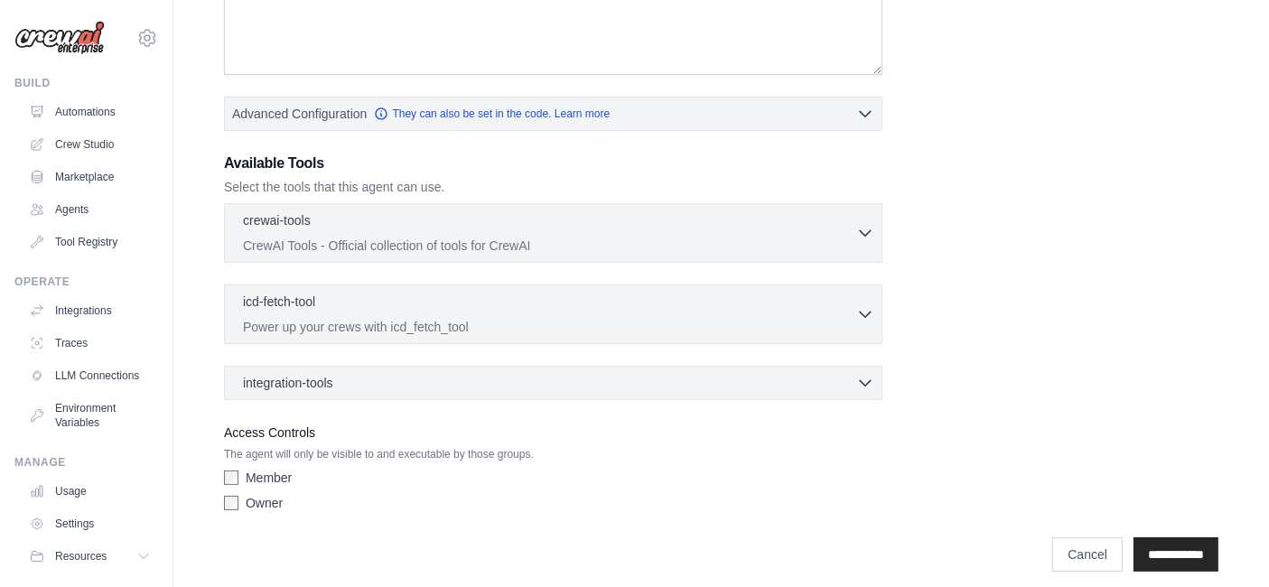
scroll to position [377, 0]
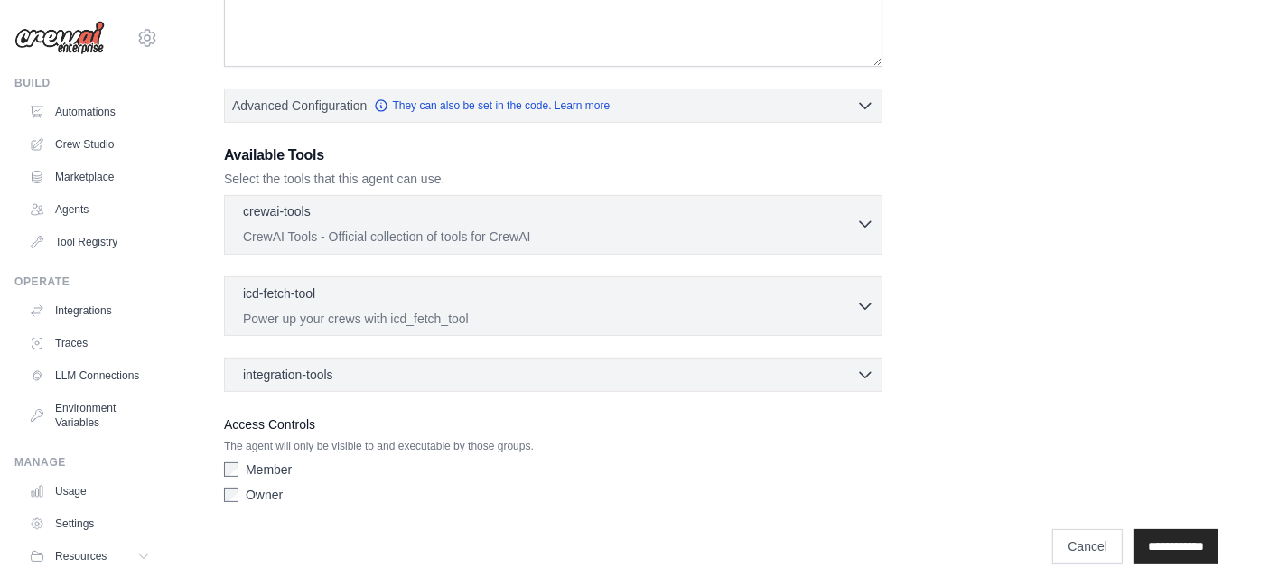
click at [392, 228] on p "CrewAI Tools - Official collection of tools for CrewAI" at bounding box center [549, 237] width 613 height 18
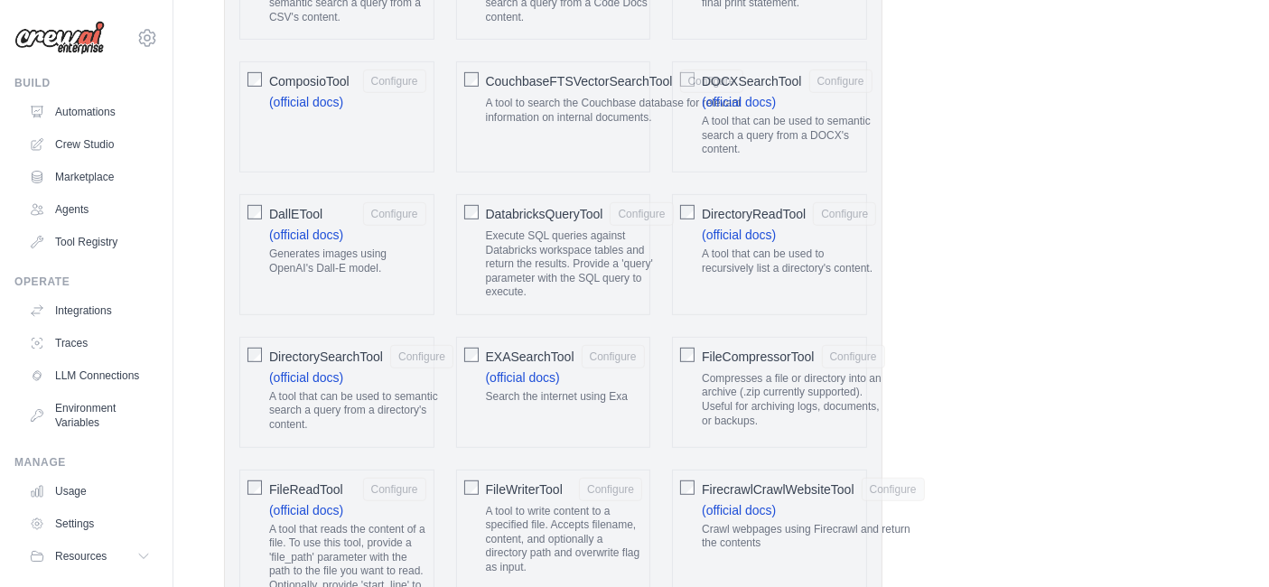
scroll to position [1014, 0]
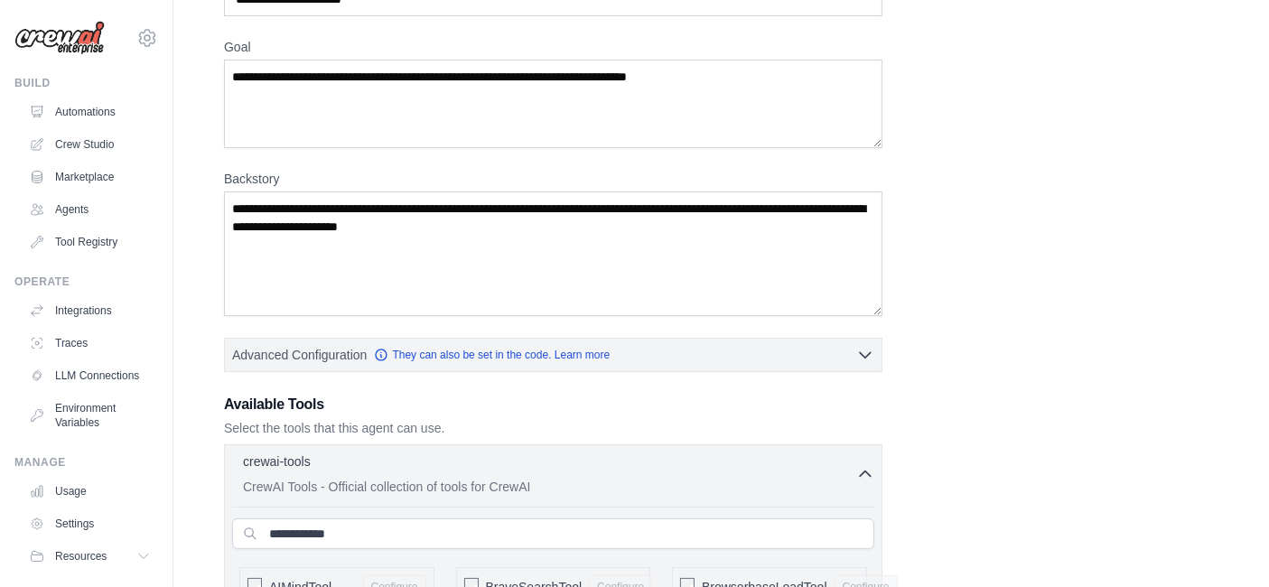
scroll to position [165, 0]
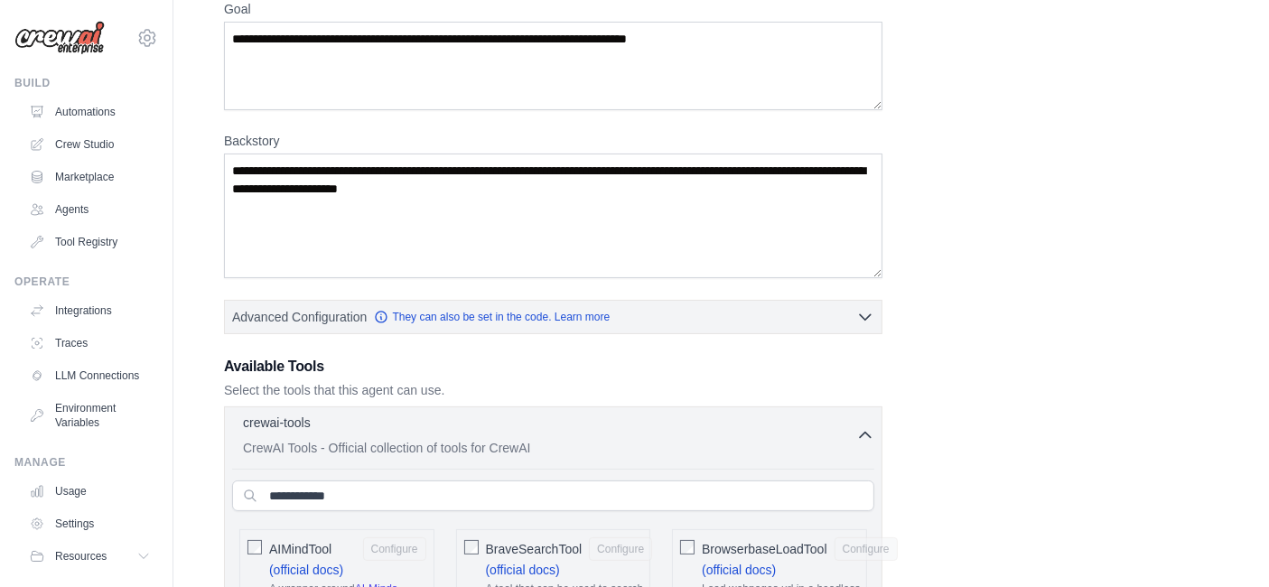
click at [866, 426] on icon "button" at bounding box center [865, 435] width 18 height 18
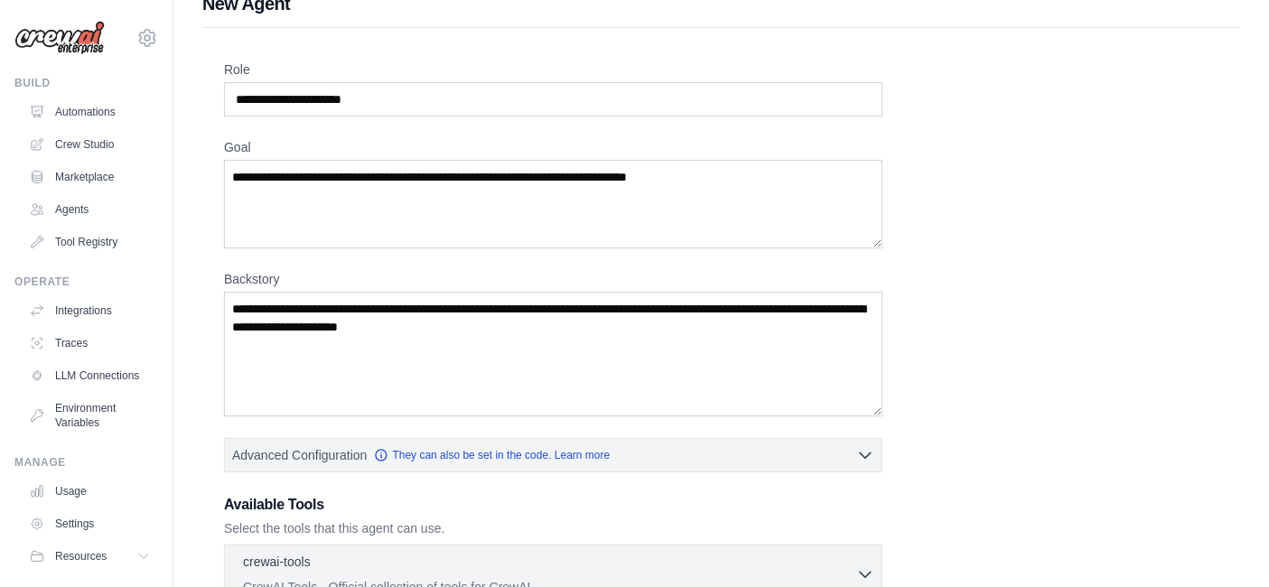
scroll to position [0, 0]
